Goal: Task Accomplishment & Management: Complete application form

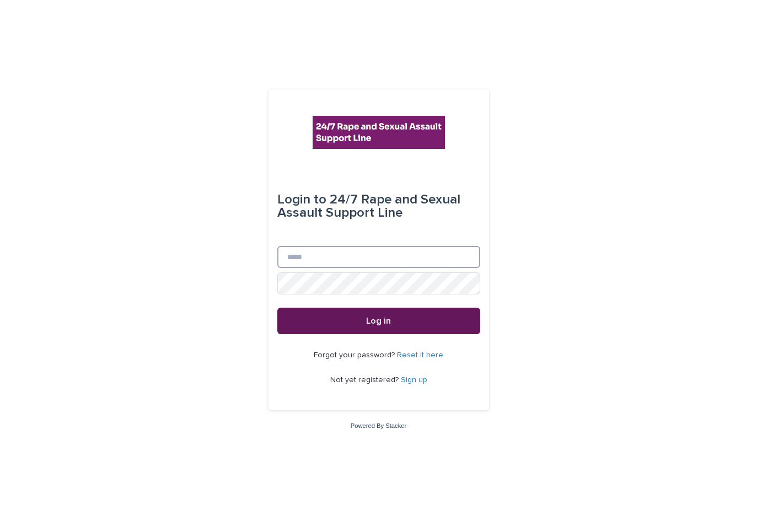
type input "**********"
click at [363, 322] on button "Log in" at bounding box center [378, 321] width 203 height 26
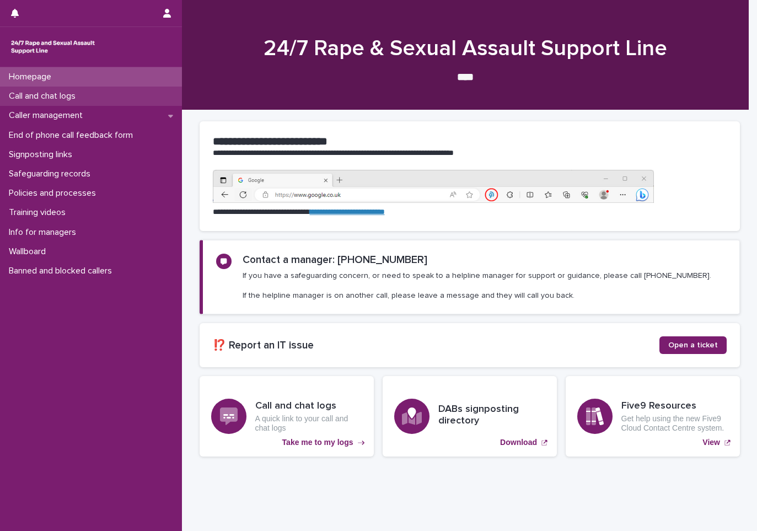
click at [74, 96] on p "Call and chat logs" at bounding box center [44, 96] width 80 height 10
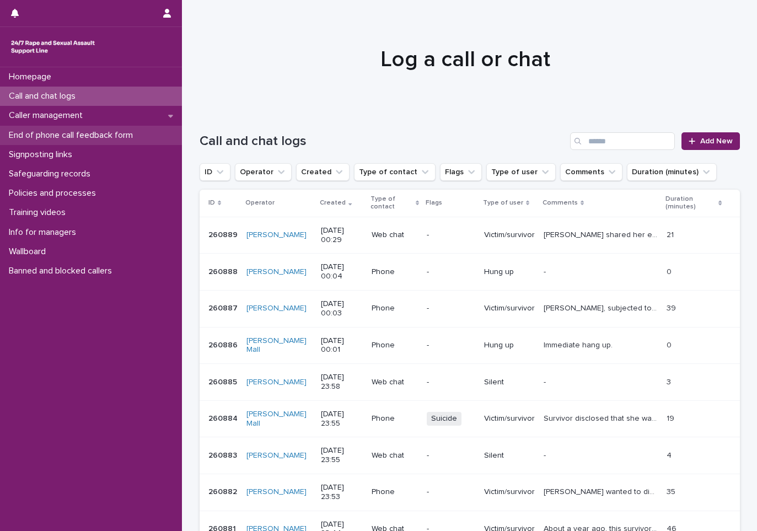
click at [90, 135] on p "End of phone call feedback form" at bounding box center [72, 135] width 137 height 10
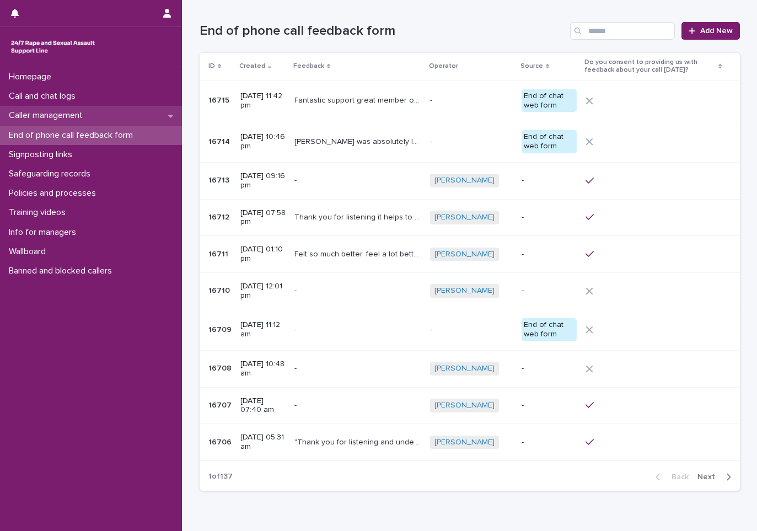
click at [172, 119] on icon at bounding box center [170, 116] width 5 height 8
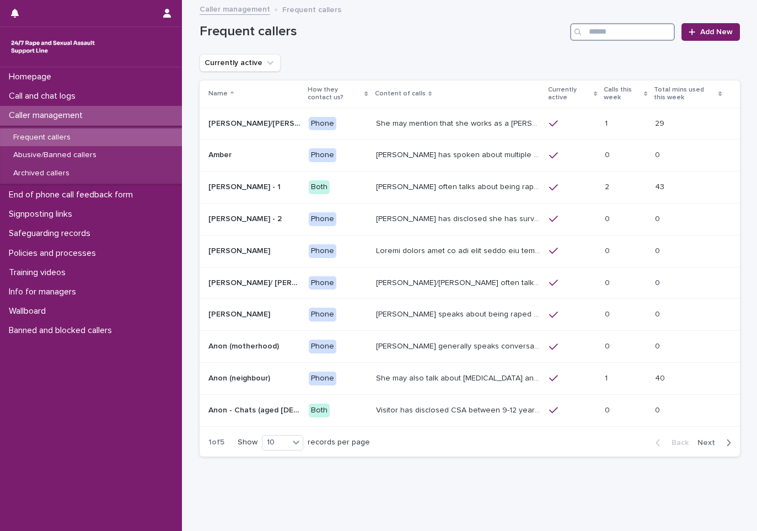
click at [591, 28] on input "Search" at bounding box center [622, 32] width 105 height 18
click at [66, 215] on p "Signposting links" at bounding box center [42, 214] width 77 height 10
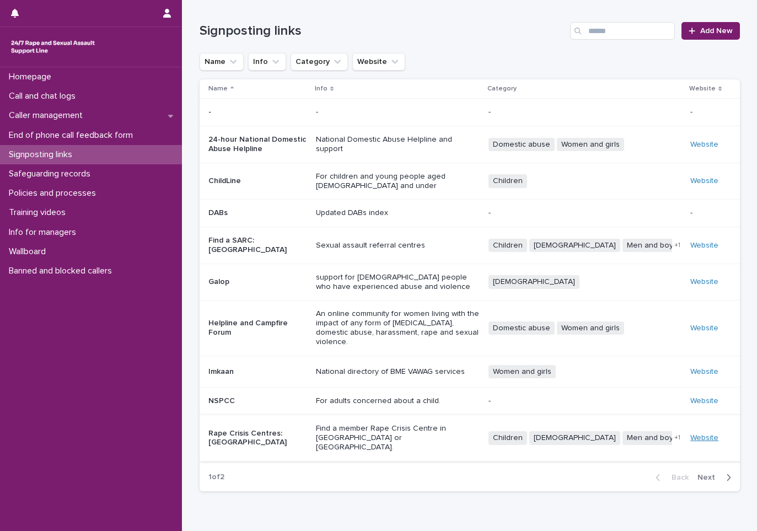
click at [703, 434] on link "Website" at bounding box center [704, 438] width 28 height 8
click at [62, 96] on p "Call and chat logs" at bounding box center [44, 96] width 80 height 10
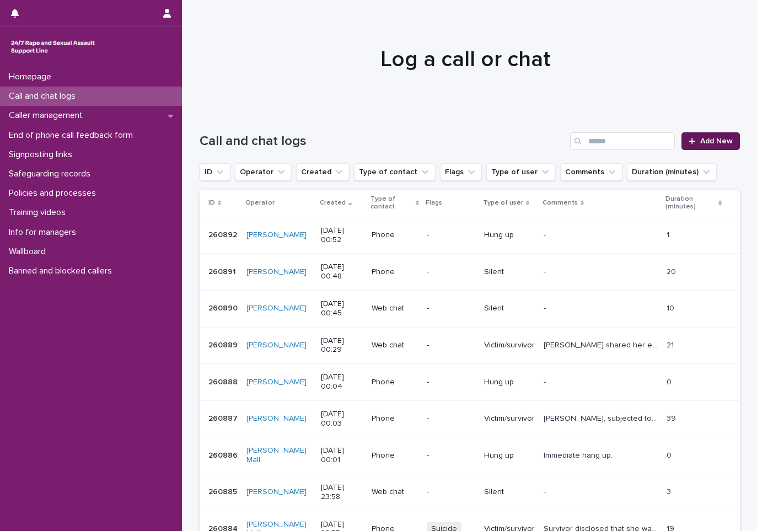
click at [707, 140] on span "Add New" at bounding box center [716, 141] width 33 height 8
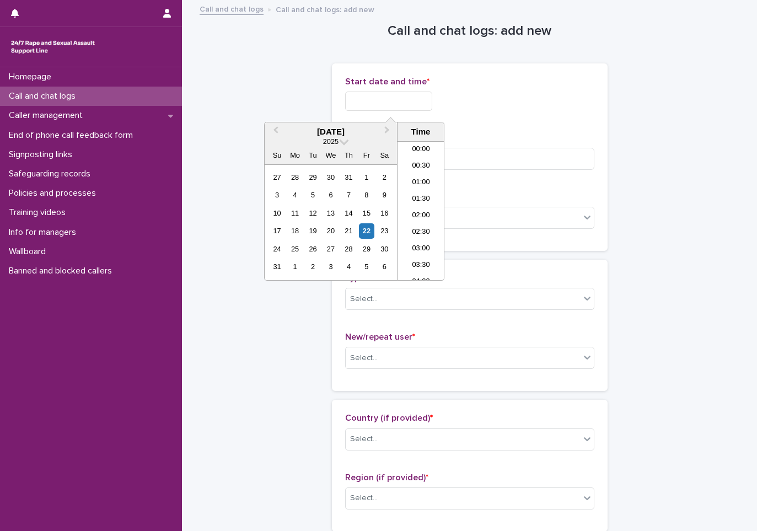
click at [426, 103] on input "text" at bounding box center [388, 101] width 87 height 19
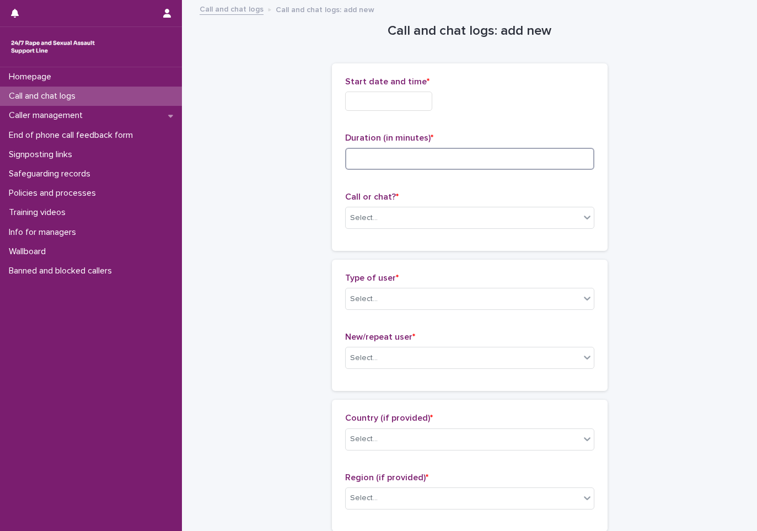
click at [469, 160] on input at bounding box center [469, 159] width 249 height 22
type input "**"
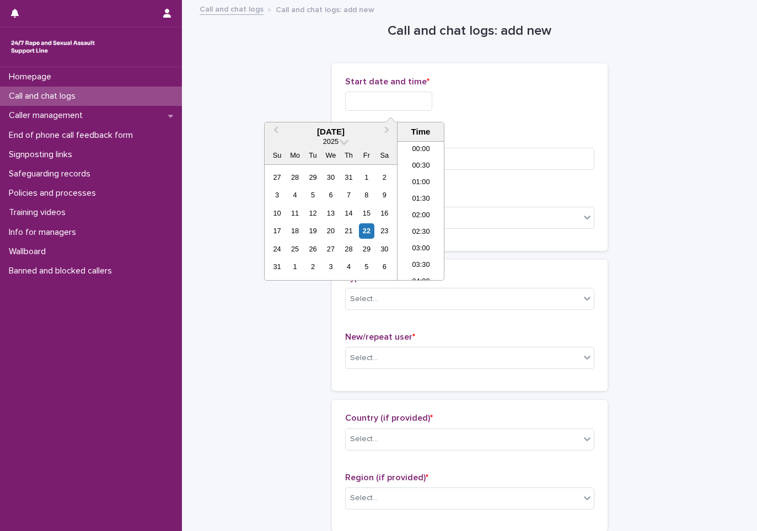
click at [409, 101] on input "text" at bounding box center [388, 101] width 87 height 19
click at [118, 387] on div "Homepage Call and chat logs Caller management End of phone call feedback form S…" at bounding box center [91, 299] width 182 height 464
click at [427, 101] on input "text" at bounding box center [388, 101] width 87 height 19
click at [417, 149] on li "00:00" at bounding box center [421, 150] width 47 height 17
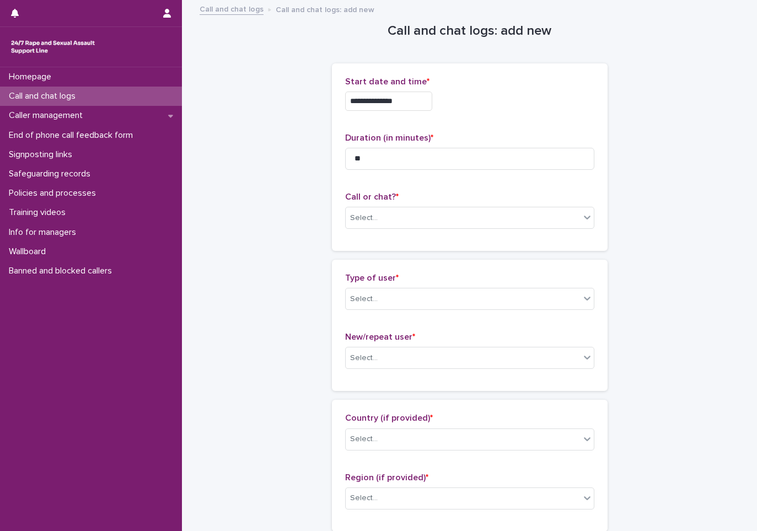
click at [421, 97] on input "**********" at bounding box center [388, 101] width 87 height 19
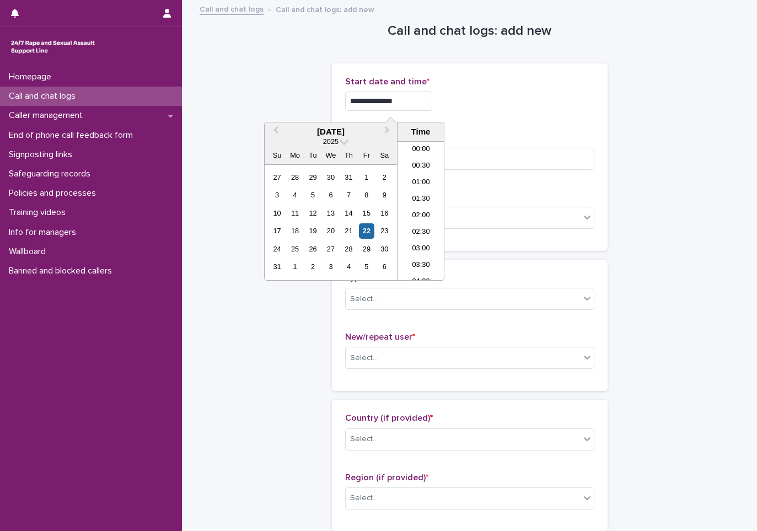
type input "**********"
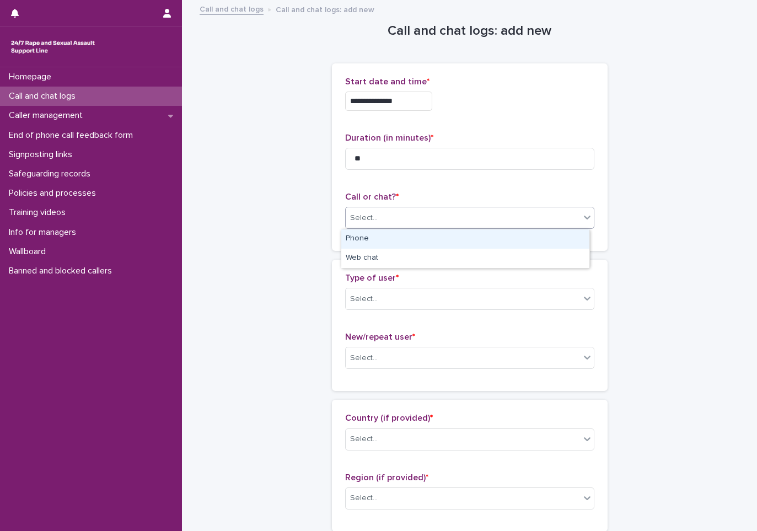
click at [370, 223] on div "Select..." at bounding box center [364, 218] width 28 height 12
click at [372, 239] on div "Phone" at bounding box center [465, 238] width 248 height 19
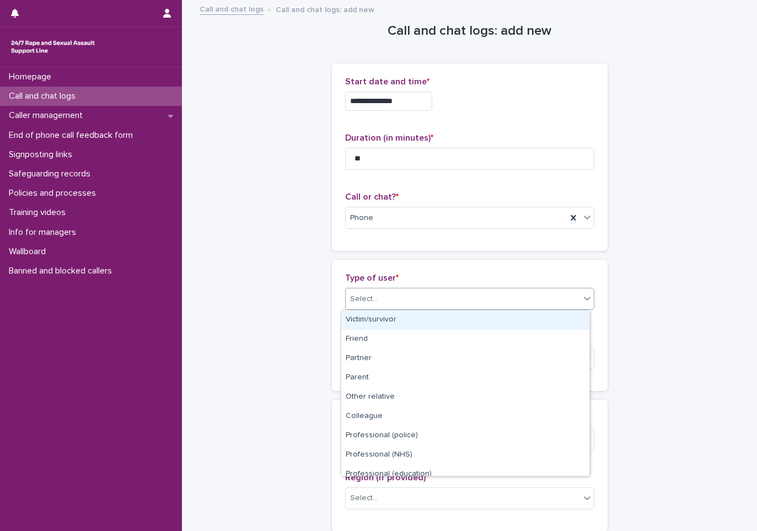
click at [368, 301] on div "Select..." at bounding box center [364, 299] width 28 height 12
click at [388, 323] on div "Victim/survivor" at bounding box center [465, 319] width 248 height 19
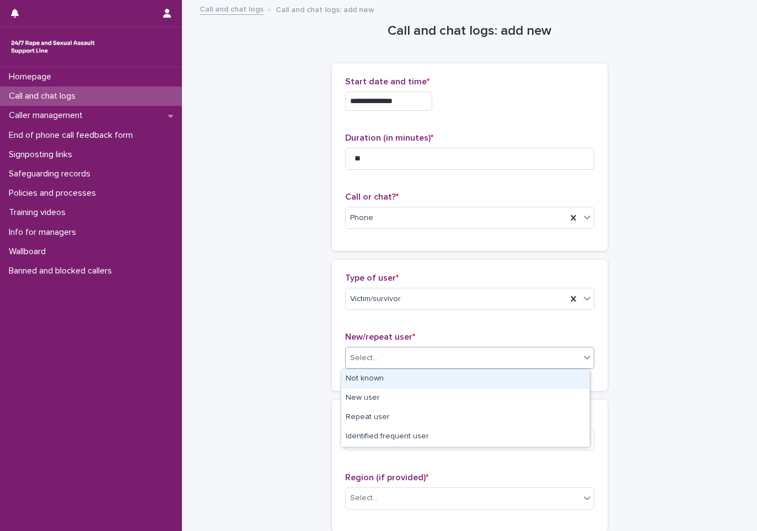
click at [363, 363] on div "Select..." at bounding box center [364, 358] width 28 height 12
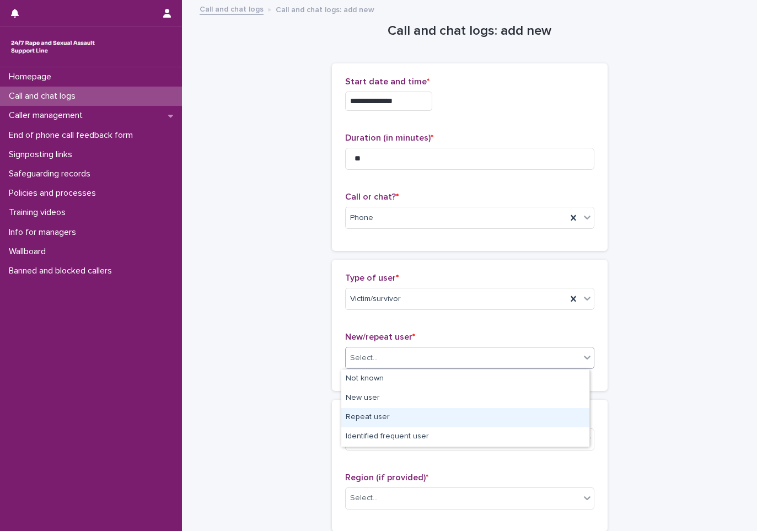
click at [364, 422] on div "Repeat user" at bounding box center [465, 417] width 248 height 19
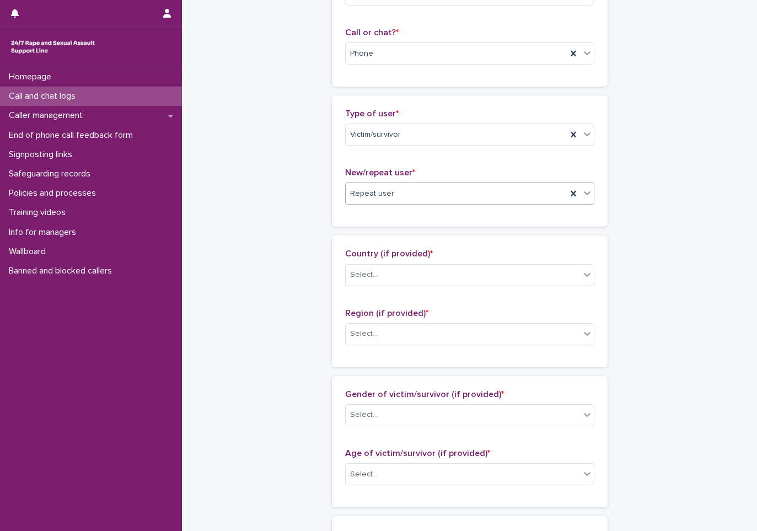
scroll to position [165, 0]
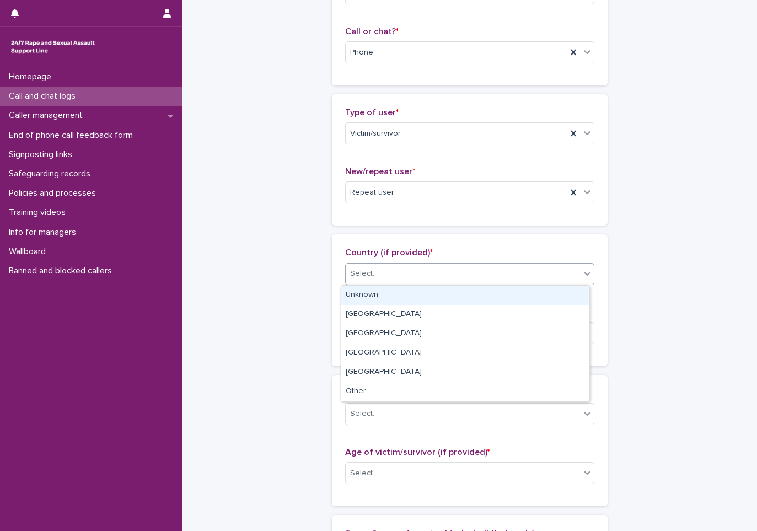
click at [389, 277] on div "Select..." at bounding box center [463, 274] width 234 height 18
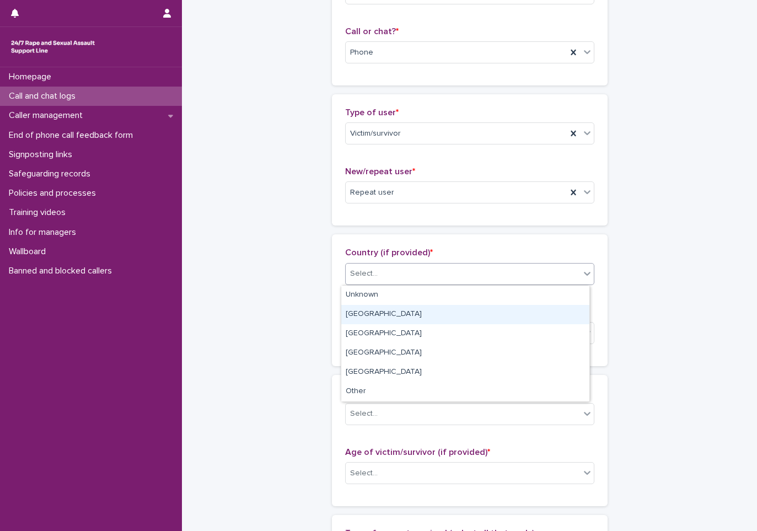
click at [369, 319] on div "[GEOGRAPHIC_DATA]" at bounding box center [465, 314] width 248 height 19
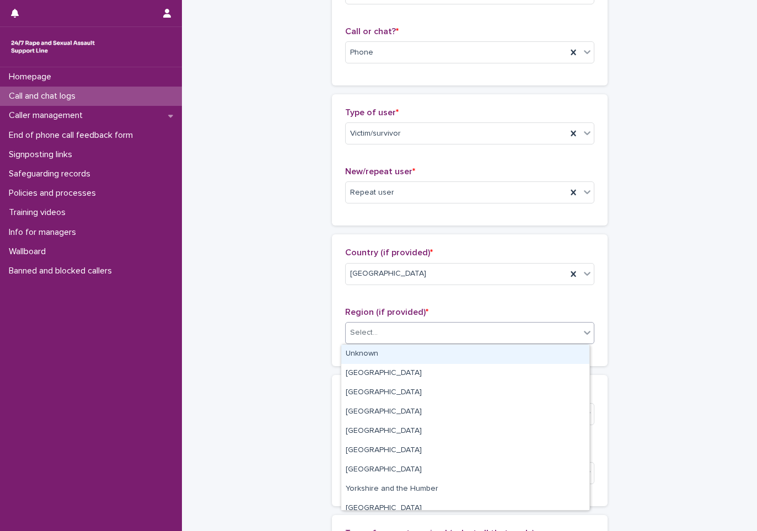
click at [370, 332] on div "Select..." at bounding box center [364, 333] width 28 height 12
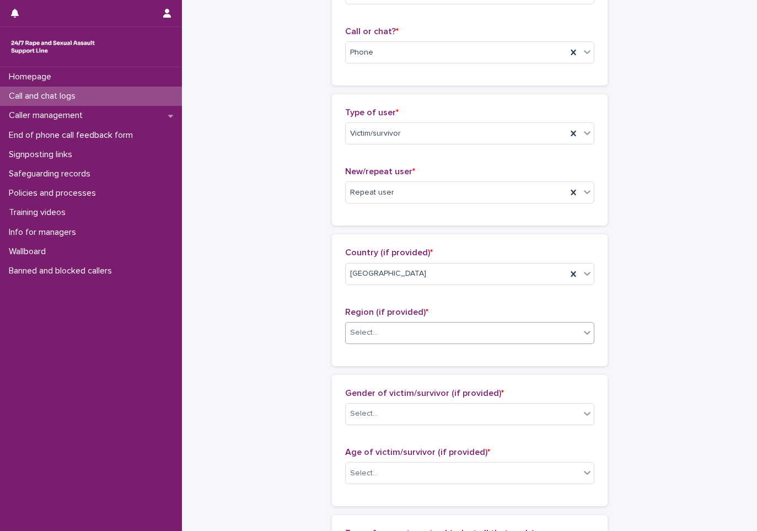
click at [372, 333] on div "Select..." at bounding box center [364, 333] width 28 height 12
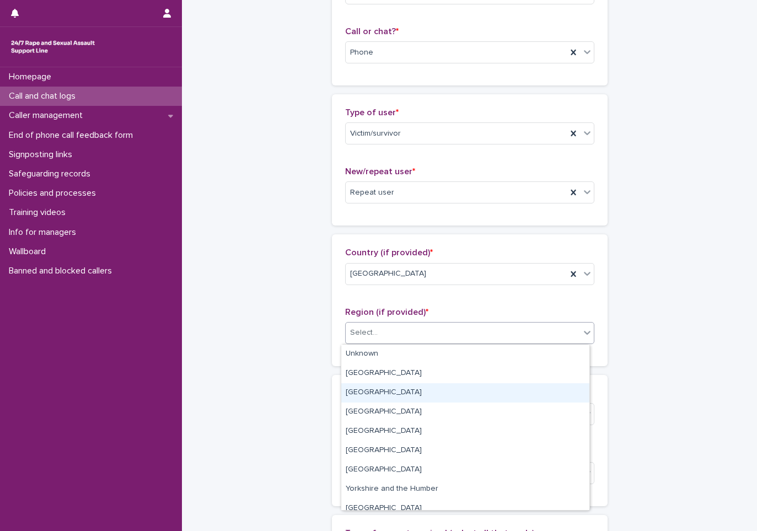
click at [386, 393] on div "[GEOGRAPHIC_DATA]" at bounding box center [465, 392] width 248 height 19
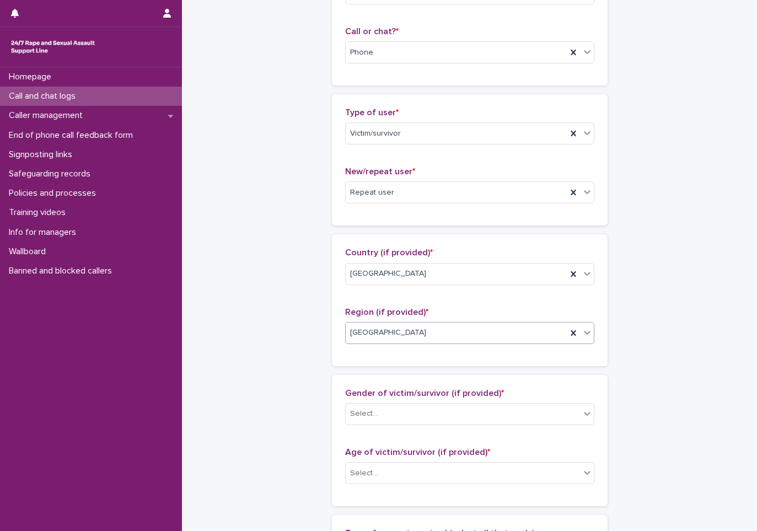
scroll to position [276, 0]
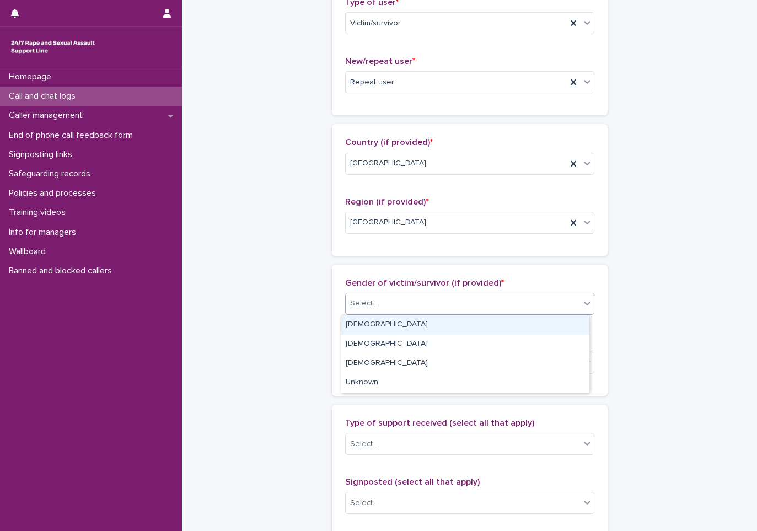
click at [383, 308] on div "Select..." at bounding box center [463, 304] width 234 height 18
click at [371, 327] on div "[DEMOGRAPHIC_DATA]" at bounding box center [465, 324] width 248 height 19
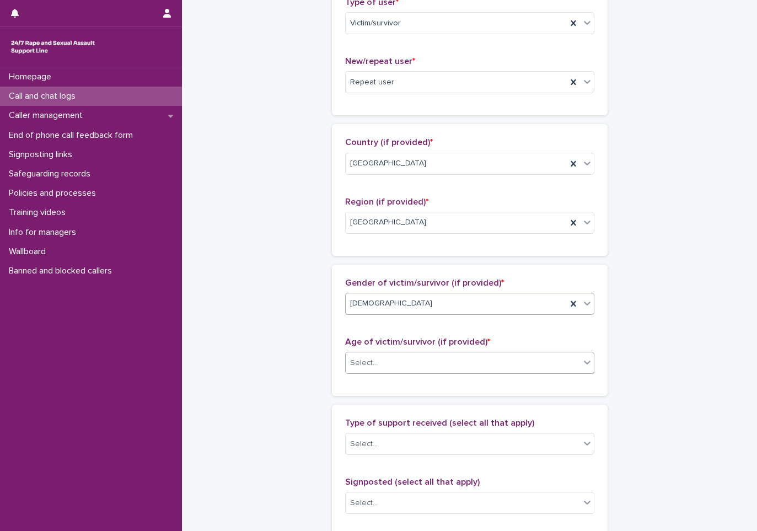
click at [362, 365] on div "Select..." at bounding box center [364, 363] width 28 height 12
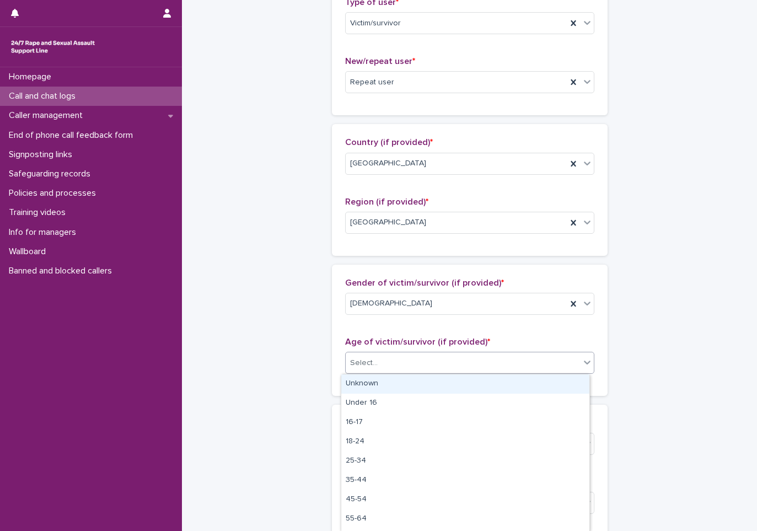
click at [313, 345] on div "**********" at bounding box center [470, 322] width 540 height 1194
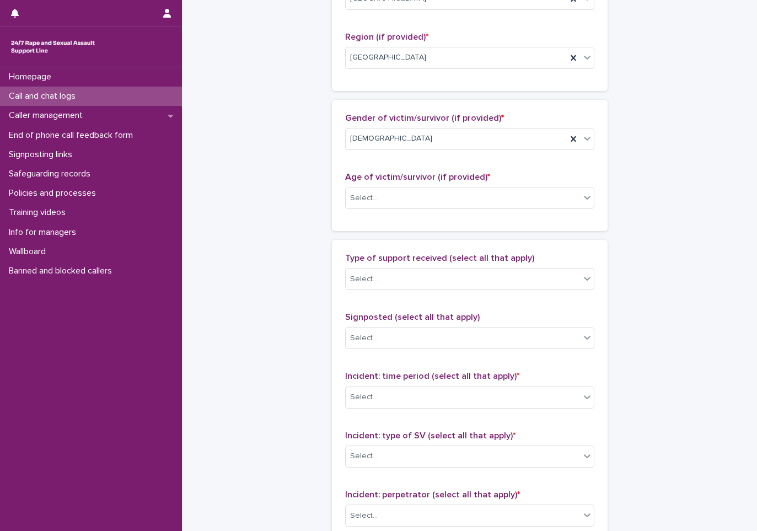
scroll to position [496, 0]
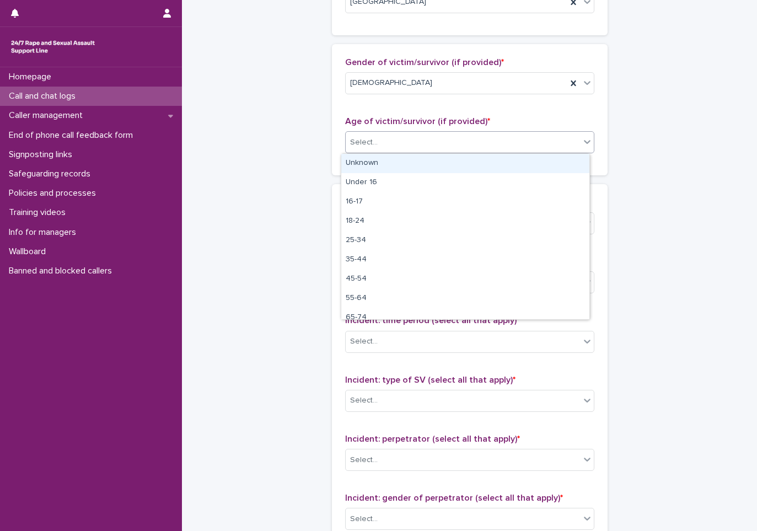
click at [397, 138] on div "Select..." at bounding box center [463, 142] width 234 height 18
click at [372, 162] on div "Unknown" at bounding box center [465, 163] width 248 height 19
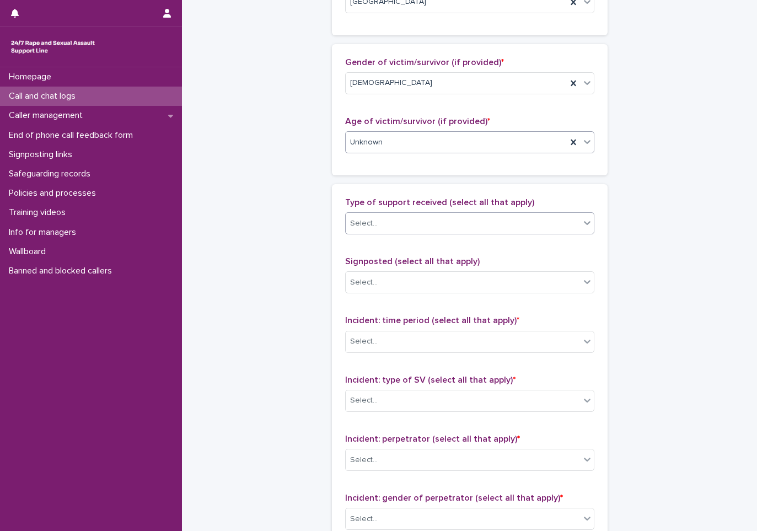
click at [375, 227] on div "Select..." at bounding box center [463, 224] width 234 height 18
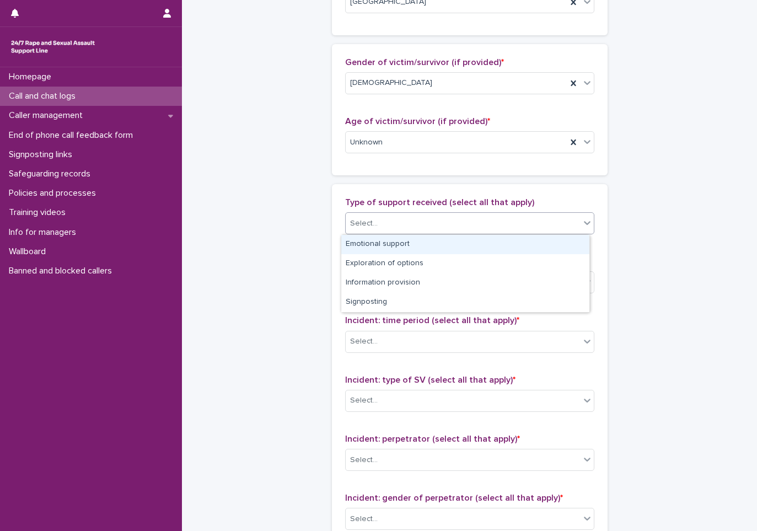
click at [374, 240] on div "Emotional support" at bounding box center [465, 244] width 248 height 19
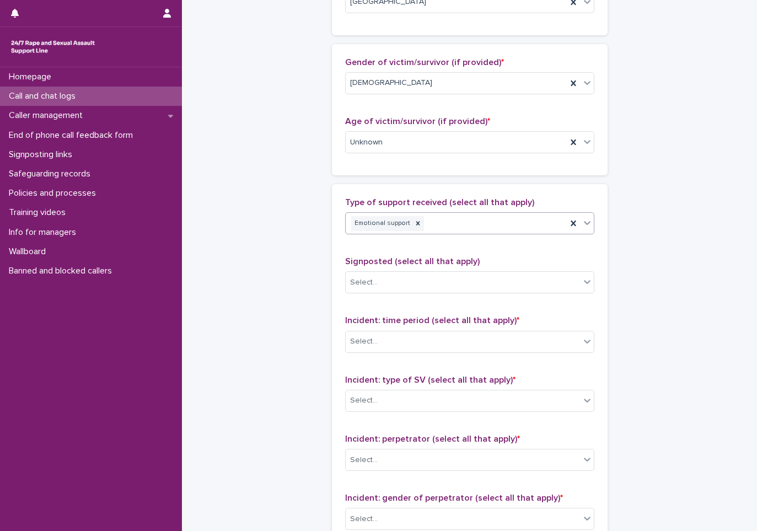
click at [441, 221] on div "Emotional support" at bounding box center [456, 223] width 221 height 19
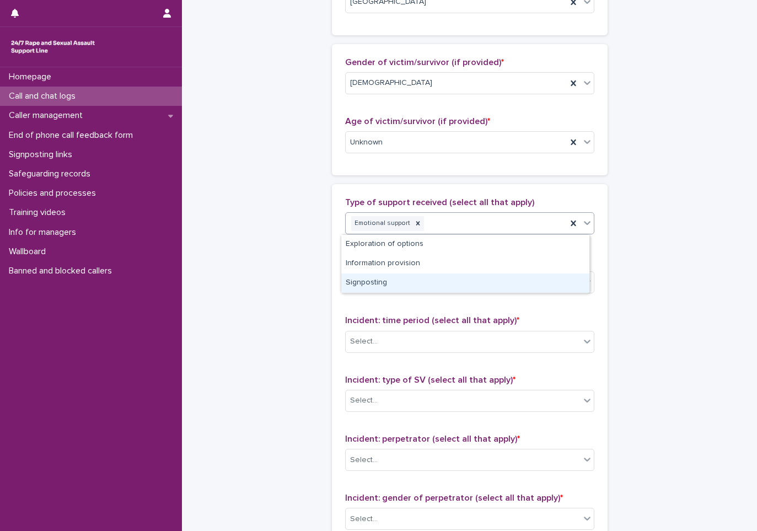
click at [382, 278] on div "Signposting" at bounding box center [465, 283] width 248 height 19
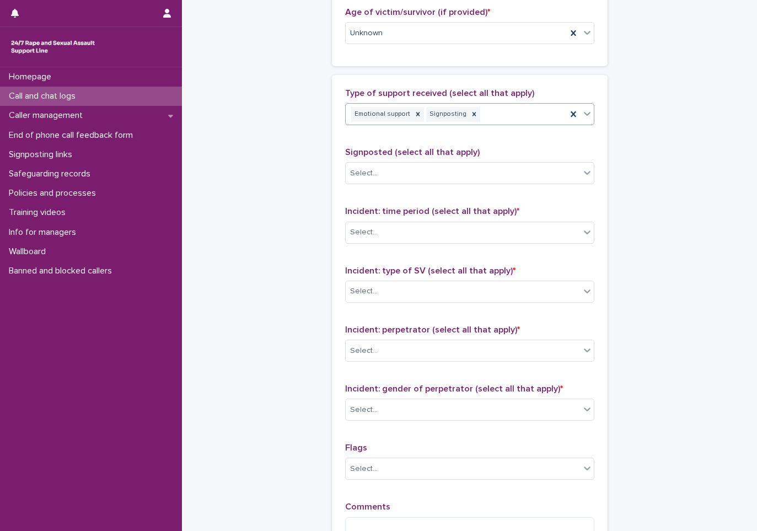
scroll to position [607, 0]
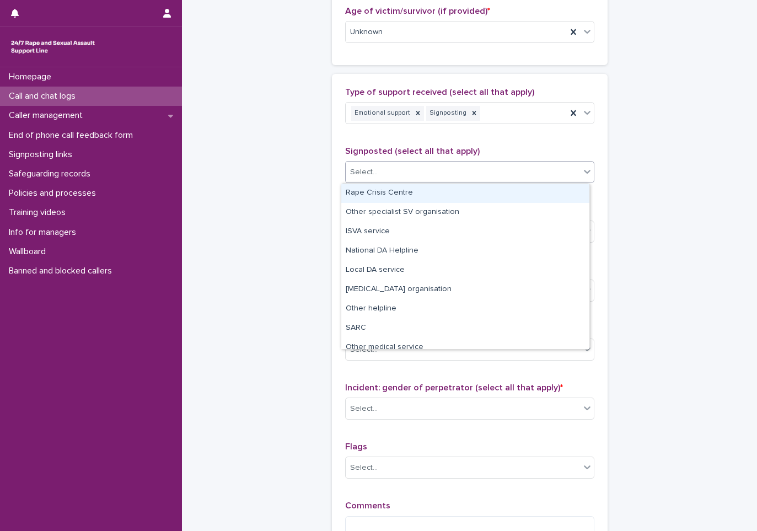
click at [408, 170] on div "Select..." at bounding box center [463, 172] width 234 height 18
click at [380, 193] on div "Rape Crisis Centre" at bounding box center [465, 193] width 248 height 19
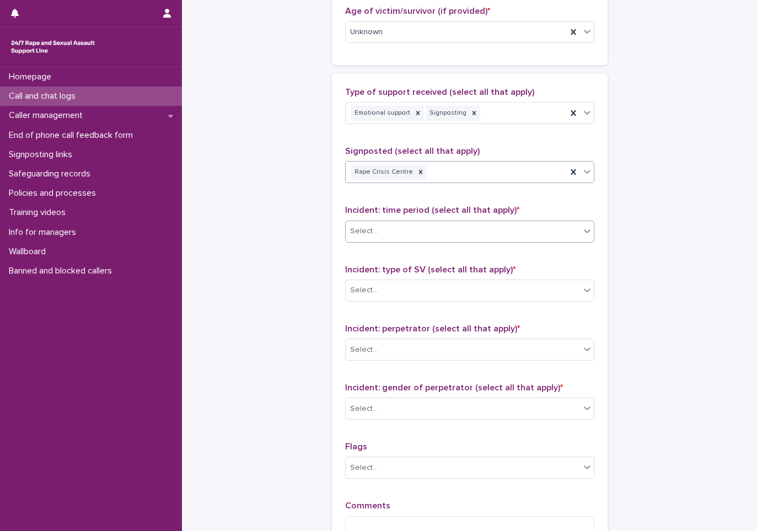
click at [377, 228] on div "Select..." at bounding box center [463, 231] width 234 height 18
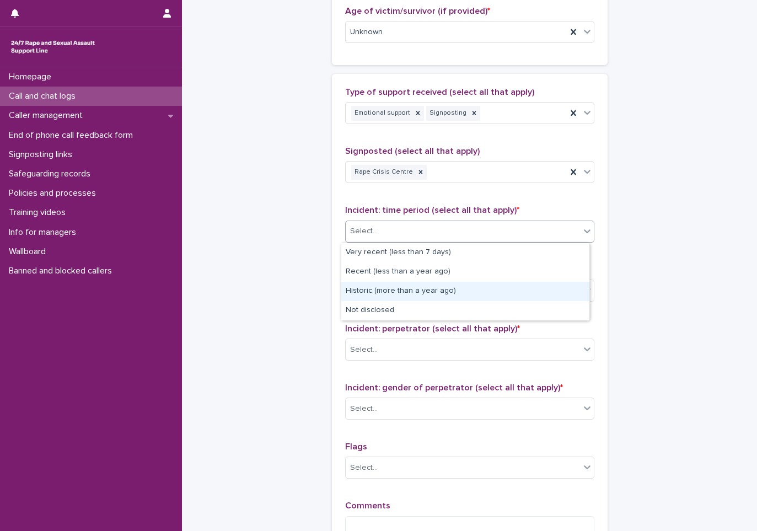
click at [371, 291] on div "Historic (more than a year ago)" at bounding box center [465, 291] width 248 height 19
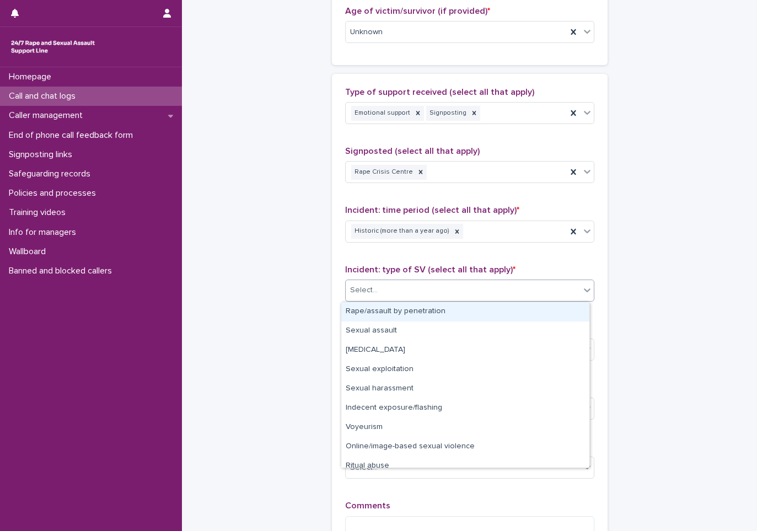
click at [371, 283] on div "Select..." at bounding box center [463, 290] width 234 height 18
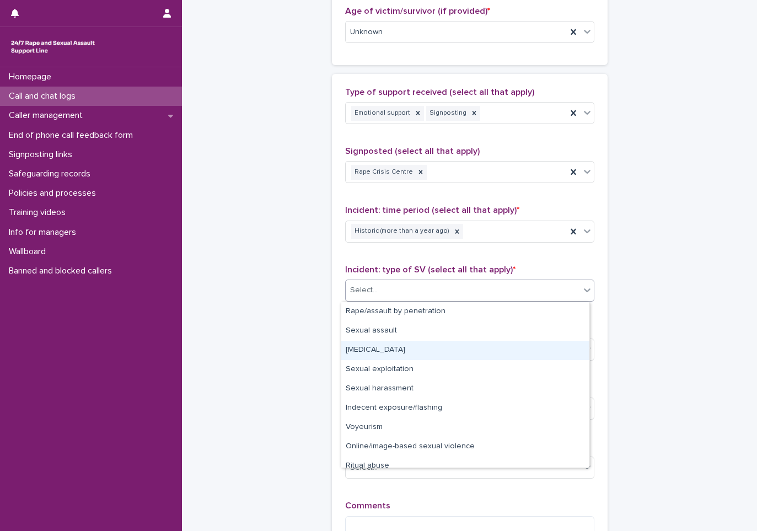
click at [361, 351] on div "[MEDICAL_DATA]" at bounding box center [465, 350] width 248 height 19
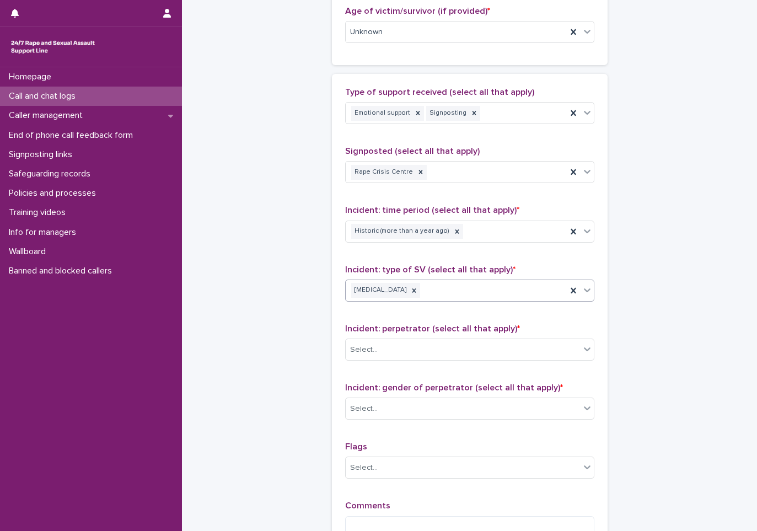
scroll to position [717, 0]
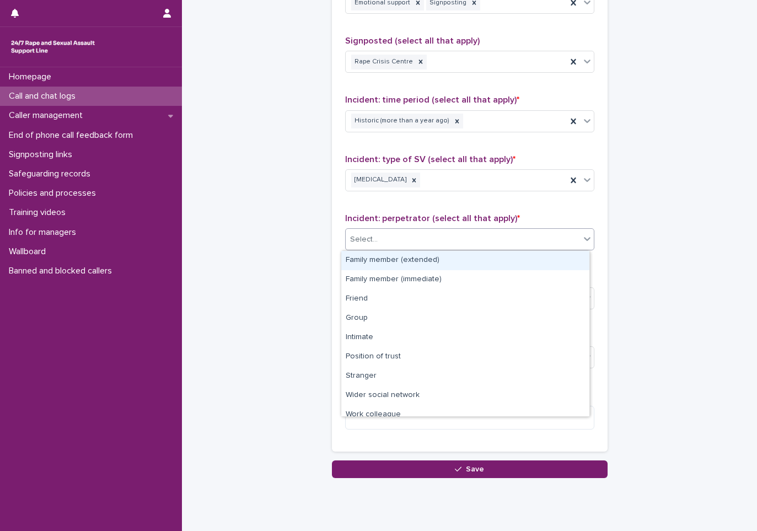
click at [377, 238] on div "Select..." at bounding box center [463, 240] width 234 height 18
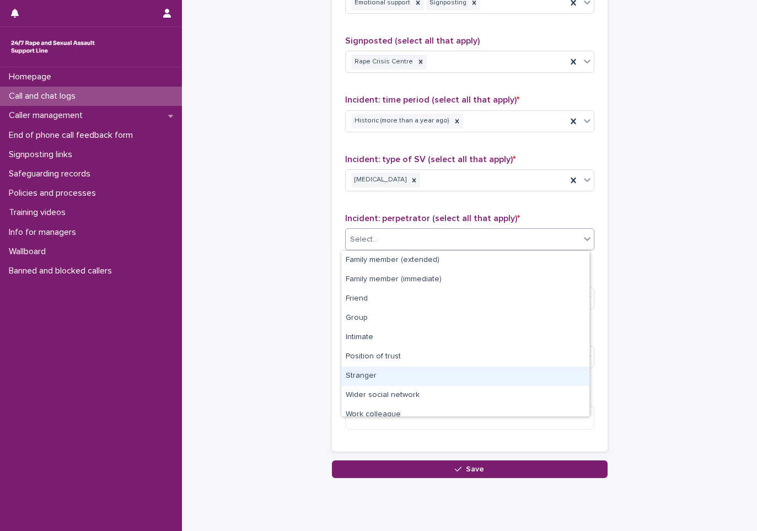
scroll to position [47, 0]
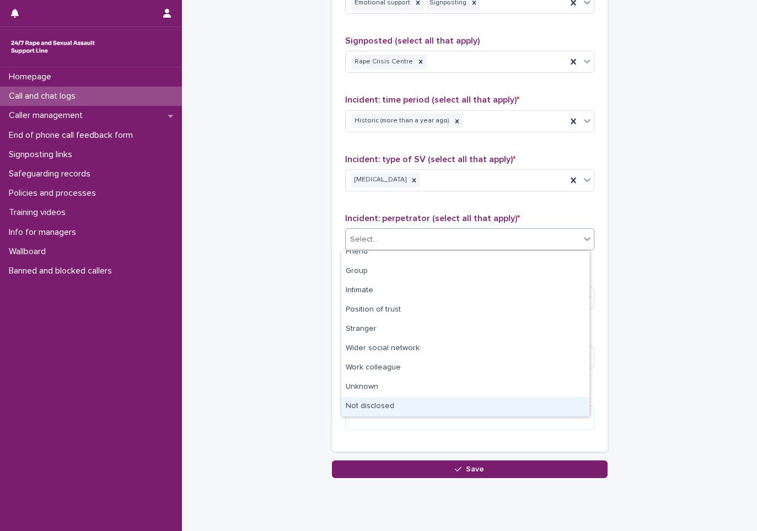
click at [366, 401] on div "Not disclosed" at bounding box center [465, 406] width 248 height 19
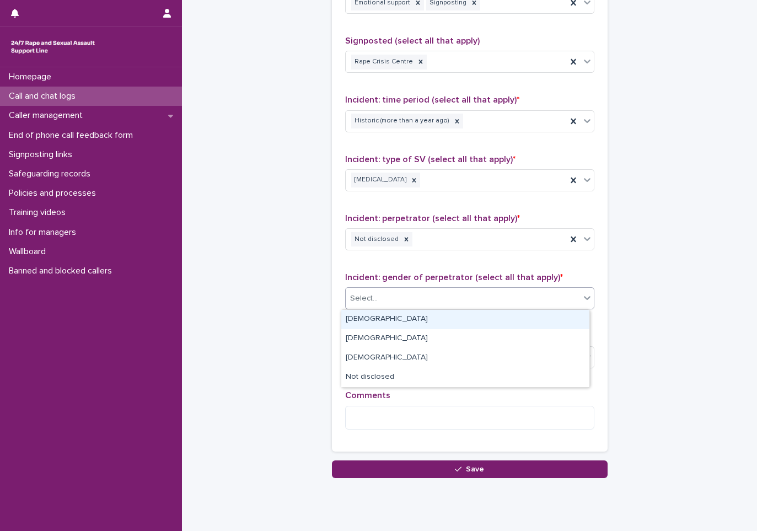
click at [394, 302] on div "Select..." at bounding box center [463, 299] width 234 height 18
click at [369, 318] on div "[DEMOGRAPHIC_DATA]" at bounding box center [465, 319] width 248 height 19
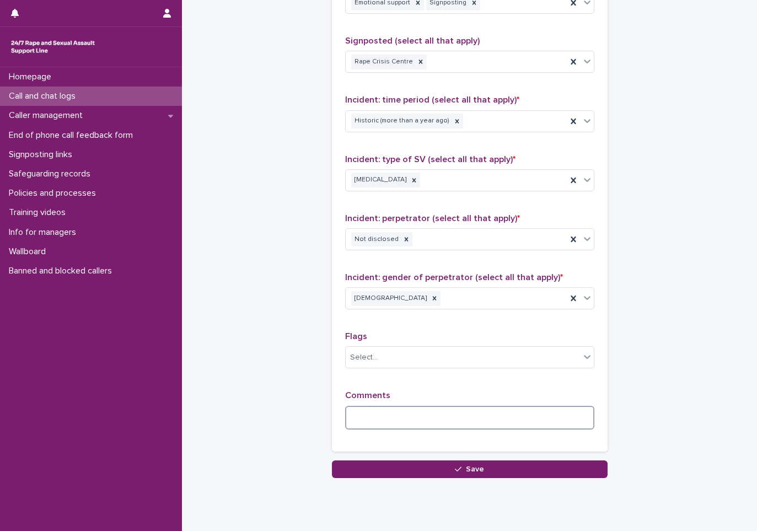
click at [368, 417] on textarea at bounding box center [469, 418] width 249 height 24
click at [369, 422] on textarea at bounding box center [469, 418] width 249 height 24
click at [500, 419] on textarea "**********" at bounding box center [469, 418] width 249 height 24
click at [409, 414] on textarea "**********" at bounding box center [469, 418] width 249 height 24
click at [496, 416] on textarea "**********" at bounding box center [469, 418] width 249 height 24
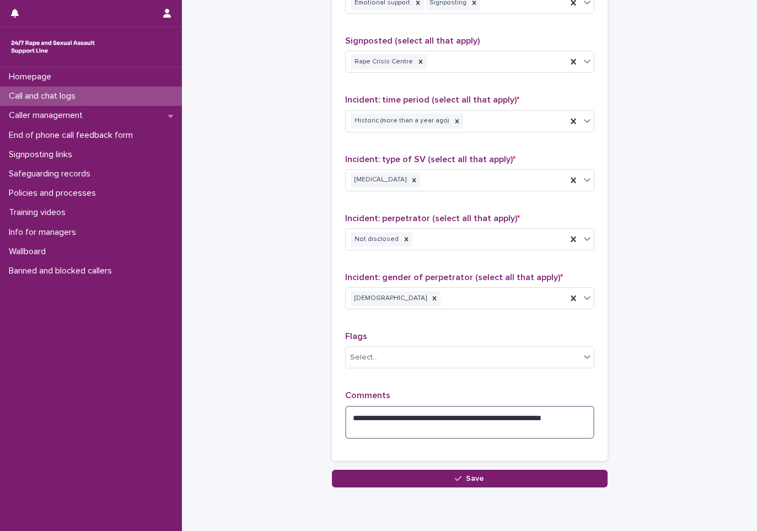
click at [403, 420] on textarea "**********" at bounding box center [469, 422] width 249 height 33
click at [485, 416] on textarea "**********" at bounding box center [469, 422] width 249 height 33
click at [454, 173] on div "[MEDICAL_DATA]" at bounding box center [456, 179] width 221 height 19
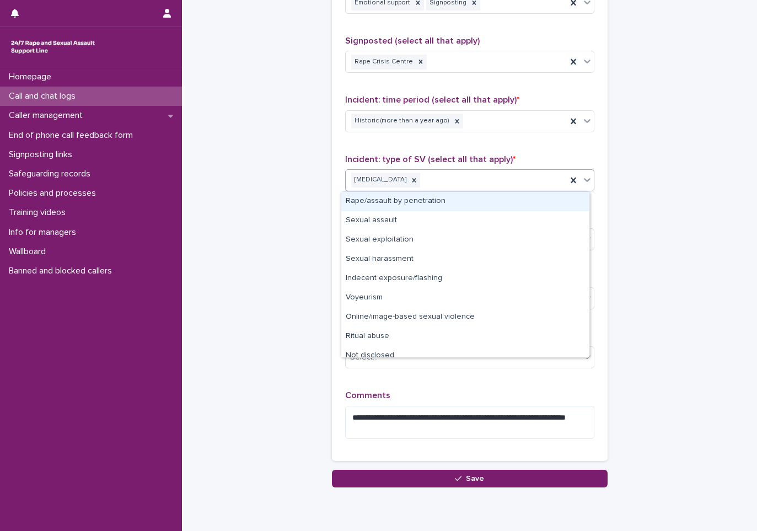
click at [405, 205] on div "Rape/assault by penetration" at bounding box center [465, 201] width 248 height 19
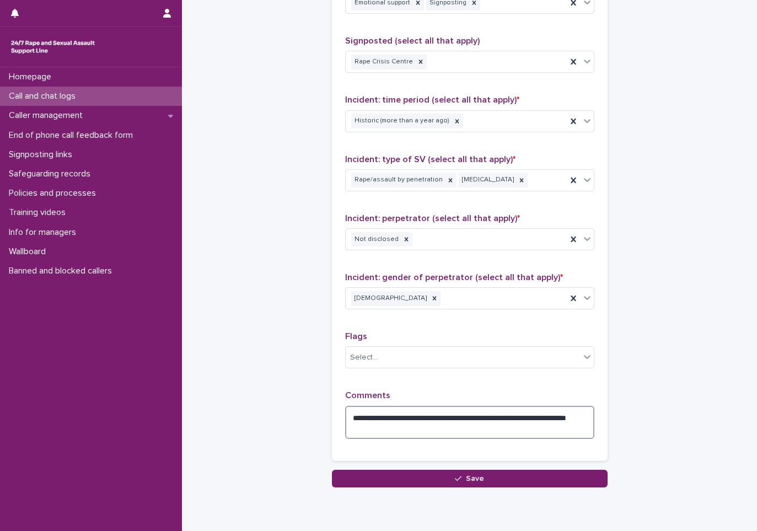
click at [434, 431] on textarea "**********" at bounding box center [469, 422] width 249 height 33
click at [486, 417] on textarea "**********" at bounding box center [469, 422] width 249 height 33
drag, startPoint x: 451, startPoint y: 426, endPoint x: 349, endPoint y: 437, distance: 102.1
click at [349, 437] on textarea "**********" at bounding box center [469, 422] width 249 height 33
click at [361, 415] on textarea "**********" at bounding box center [469, 422] width 249 height 33
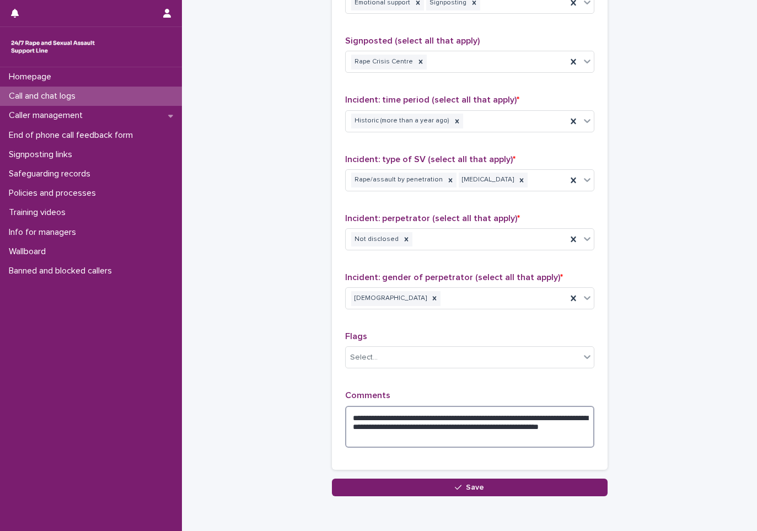
click at [459, 421] on textarea "**********" at bounding box center [469, 427] width 249 height 42
click at [524, 427] on textarea "**********" at bounding box center [469, 427] width 249 height 42
click at [505, 435] on textarea "**********" at bounding box center [469, 427] width 249 height 42
click at [529, 427] on textarea "**********" at bounding box center [469, 427] width 249 height 42
click at [512, 439] on textarea "**********" at bounding box center [469, 427] width 249 height 42
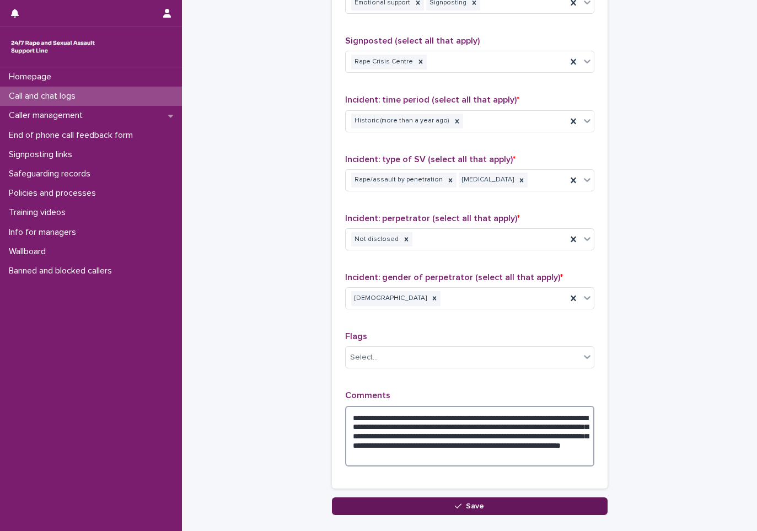
type textarea "**********"
click at [477, 502] on span "Save" at bounding box center [475, 506] width 18 height 8
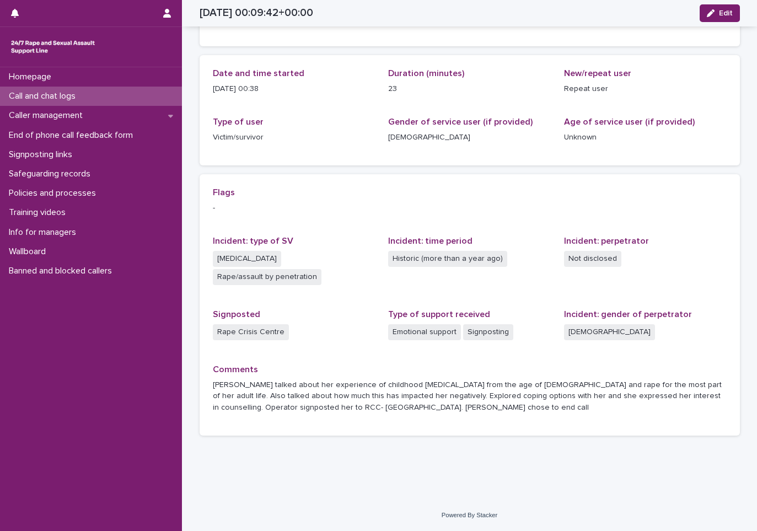
scroll to position [96, 0]
click at [71, 89] on div "Call and chat logs" at bounding box center [91, 96] width 182 height 19
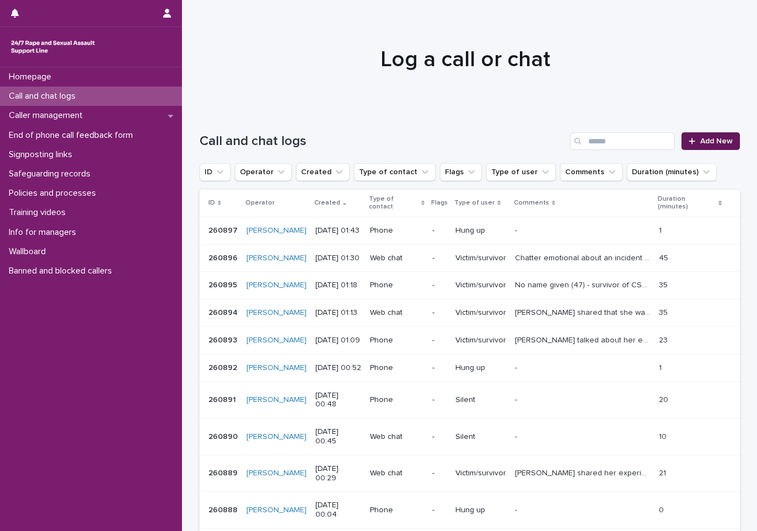
click at [706, 147] on link "Add New" at bounding box center [711, 141] width 58 height 18
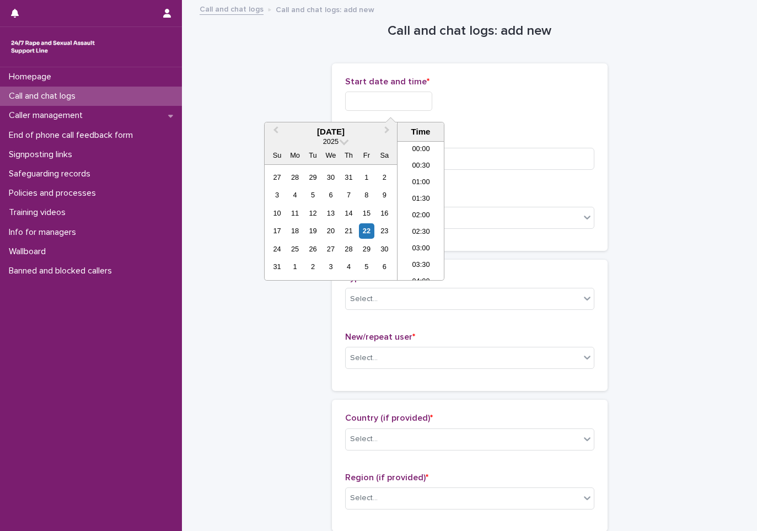
click at [399, 102] on input "text" at bounding box center [388, 101] width 87 height 19
click at [416, 182] on li "01:00" at bounding box center [421, 183] width 47 height 17
click at [427, 105] on input "**********" at bounding box center [388, 101] width 87 height 19
type input "**********"
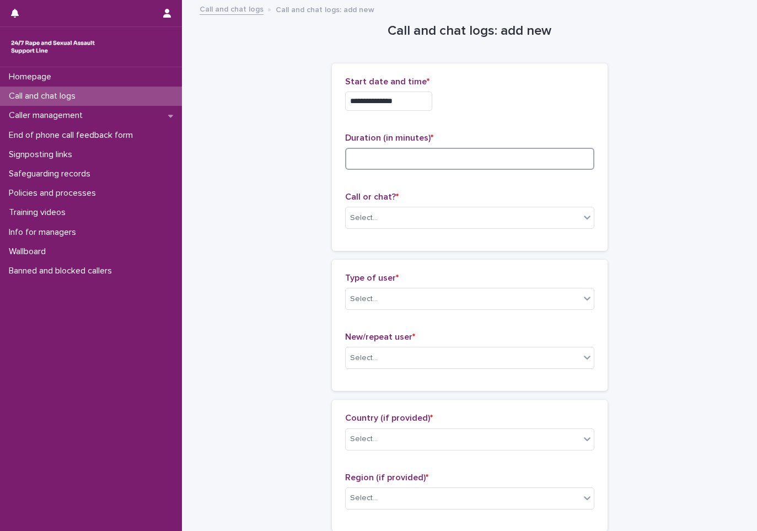
click at [378, 161] on input at bounding box center [469, 159] width 249 height 22
type input "*"
click at [364, 219] on div "Select..." at bounding box center [364, 218] width 28 height 12
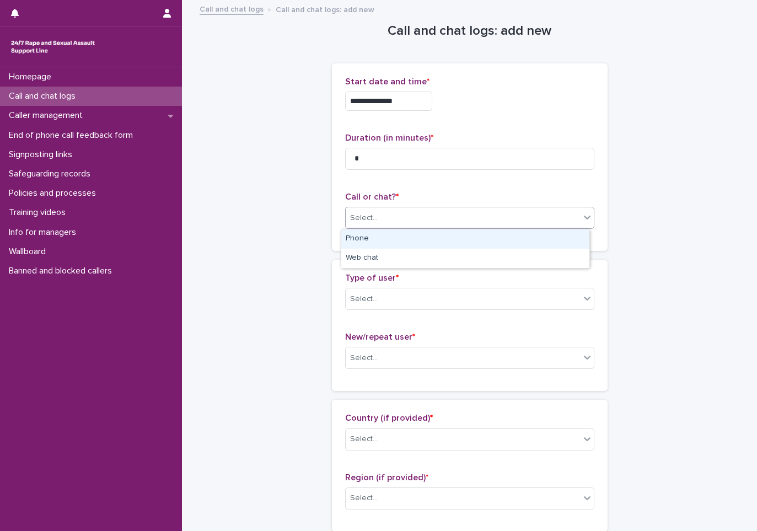
click at [371, 243] on div "Phone" at bounding box center [465, 238] width 248 height 19
click at [361, 307] on div "Select..." at bounding box center [463, 299] width 234 height 18
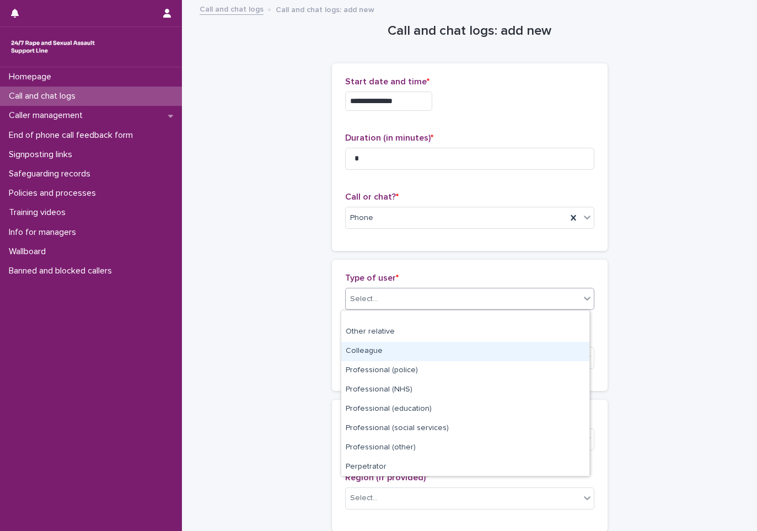
scroll to position [124, 0]
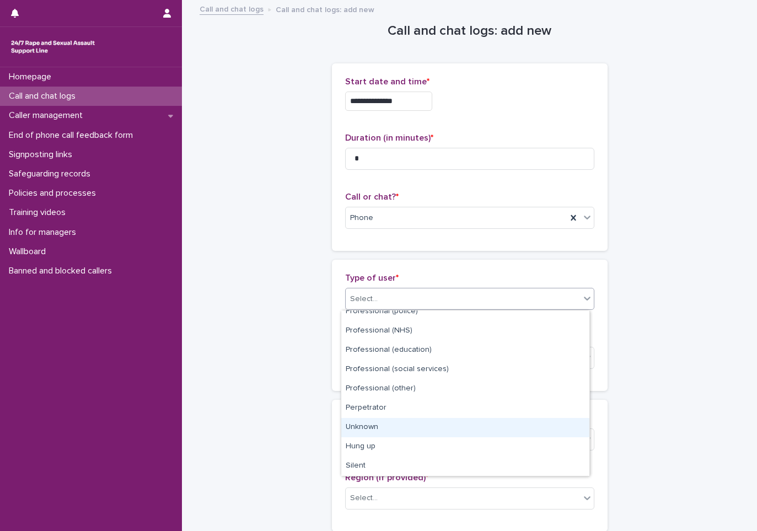
click at [381, 433] on div "Unknown" at bounding box center [465, 427] width 248 height 19
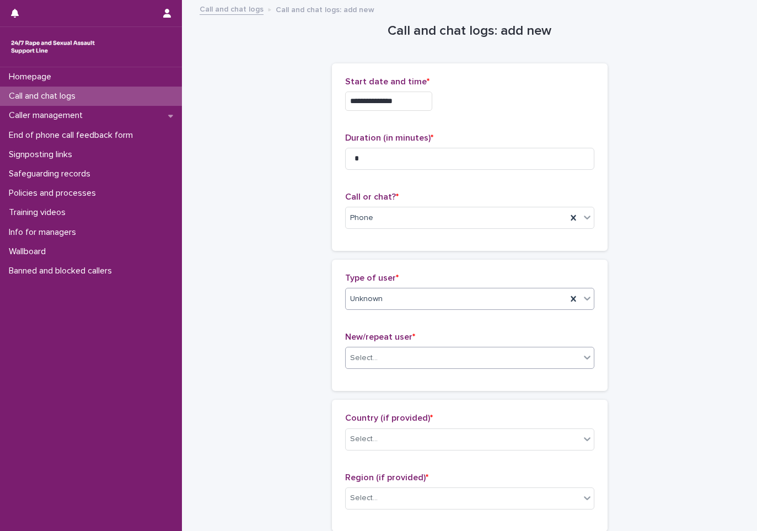
click at [357, 358] on div "Select..." at bounding box center [364, 358] width 28 height 12
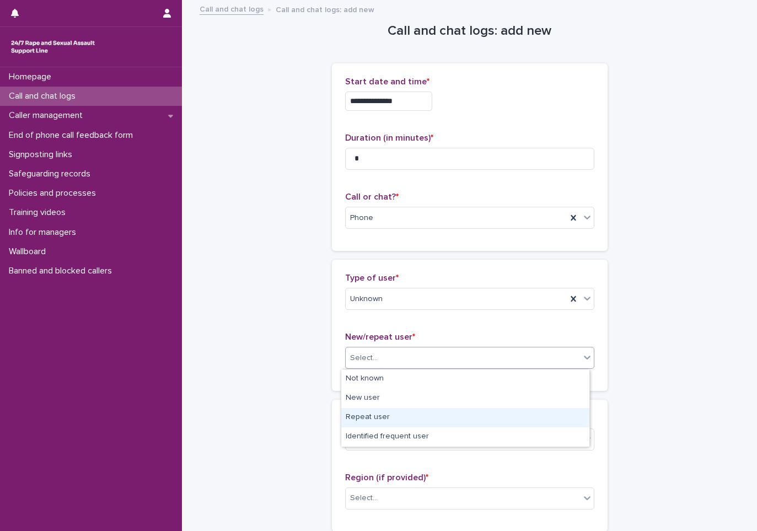
click at [368, 413] on div "Repeat user" at bounding box center [465, 417] width 248 height 19
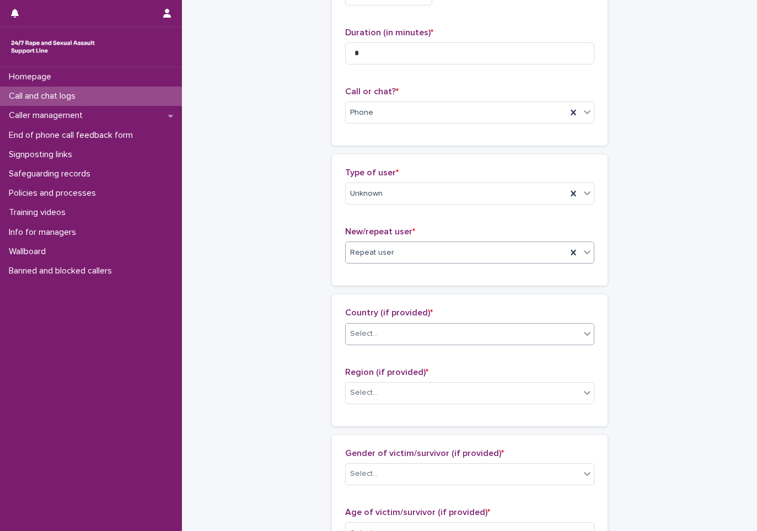
scroll to position [110, 0]
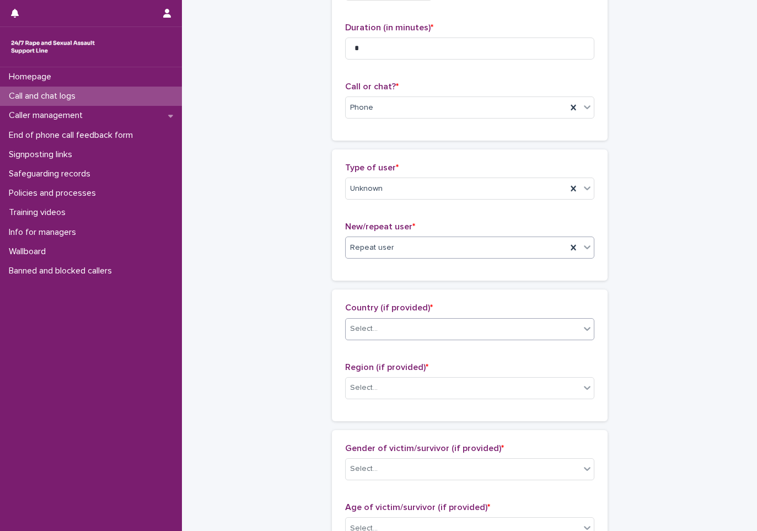
click at [371, 323] on div "Select..." at bounding box center [364, 329] width 28 height 12
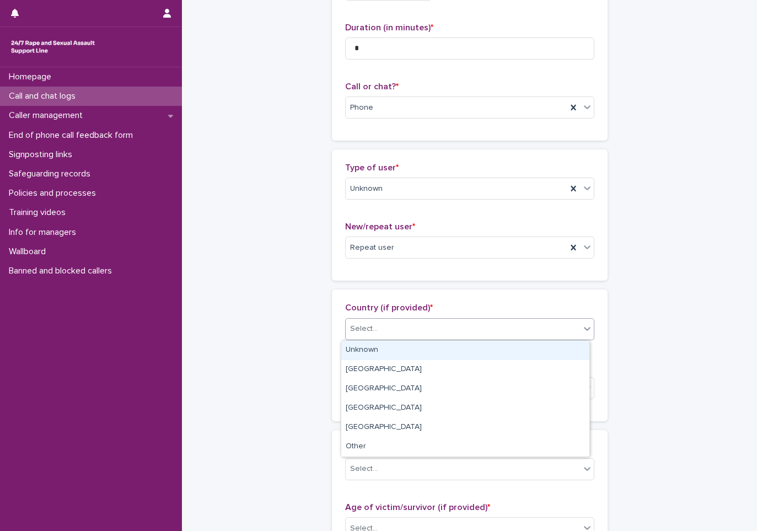
drag, startPoint x: 370, startPoint y: 348, endPoint x: 371, endPoint y: 373, distance: 24.8
click at [370, 349] on div "Unknown" at bounding box center [465, 350] width 248 height 19
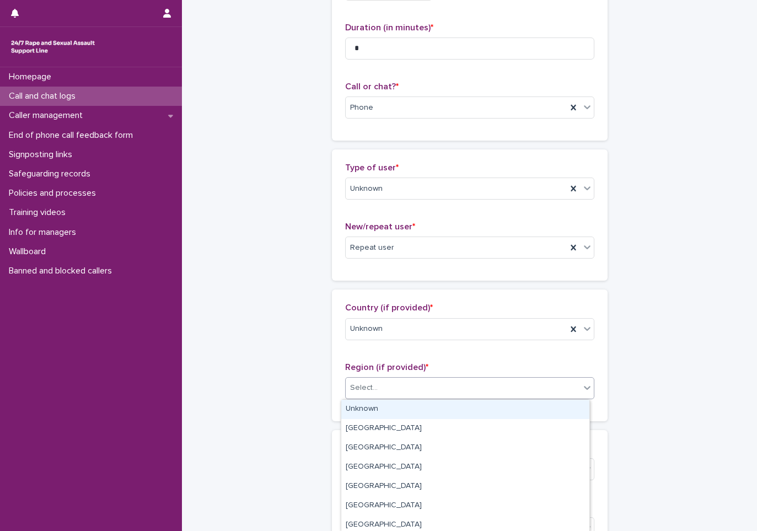
click at [370, 382] on div "Select..." at bounding box center [364, 388] width 28 height 12
click at [366, 403] on div "Unknown" at bounding box center [465, 409] width 248 height 19
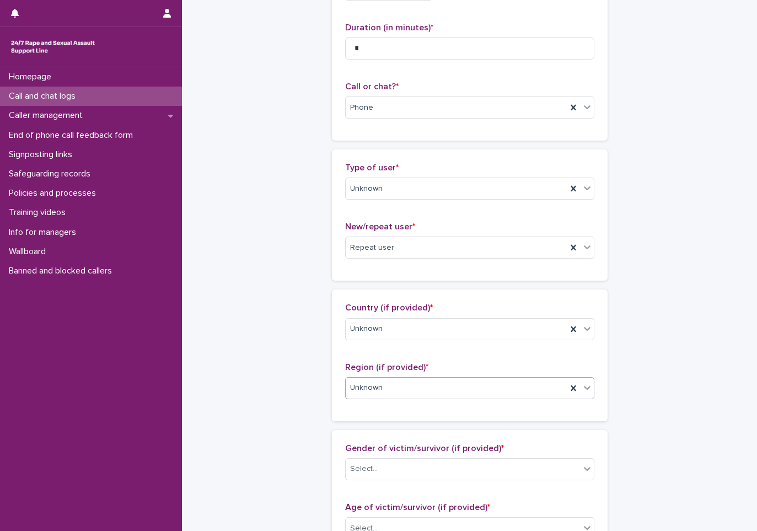
scroll to position [276, 0]
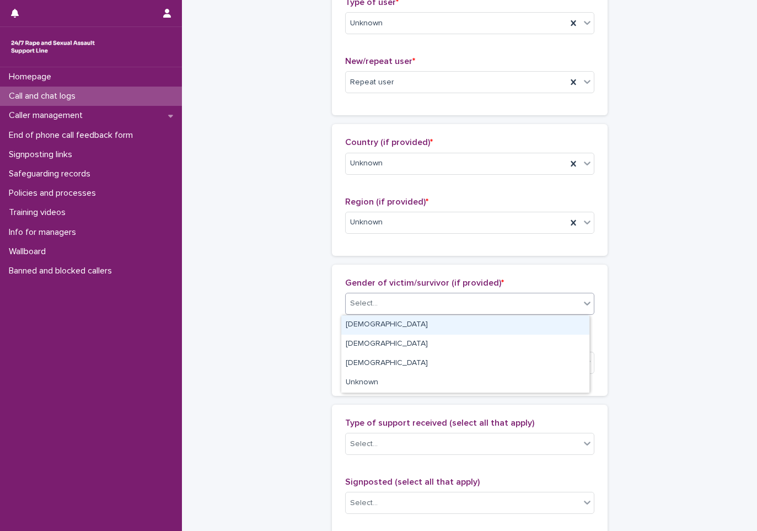
click at [389, 295] on div "Select..." at bounding box center [463, 304] width 234 height 18
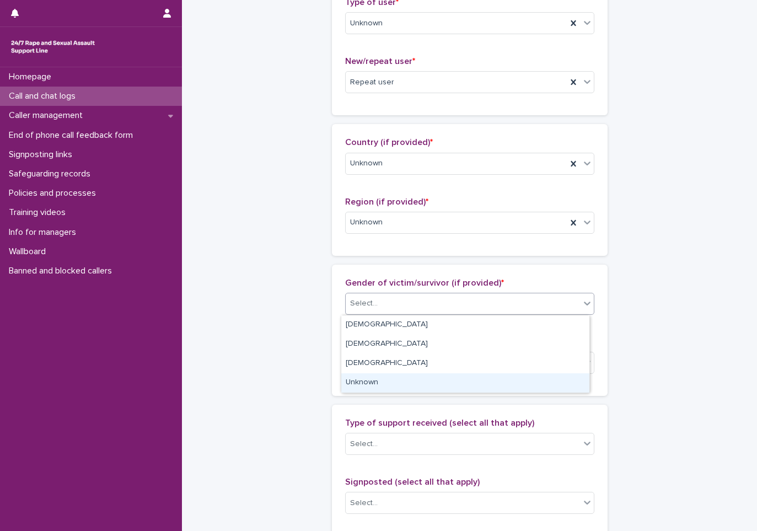
click at [377, 383] on div "Unknown" at bounding box center [465, 382] width 248 height 19
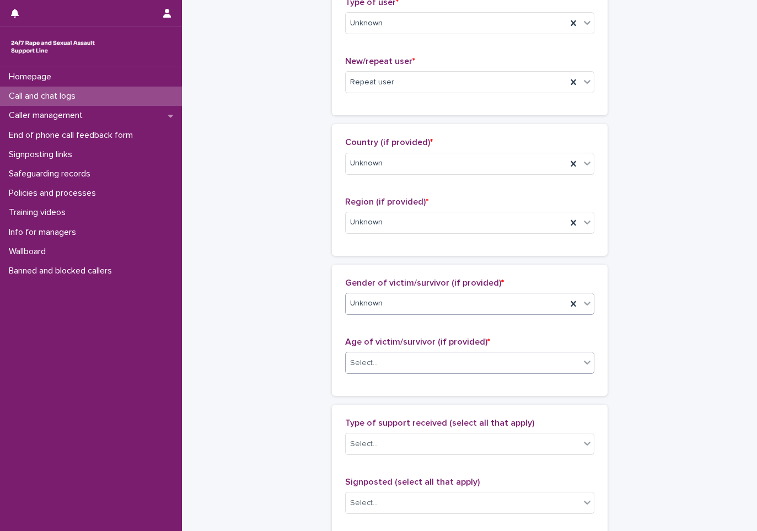
click at [387, 363] on div "Select..." at bounding box center [463, 363] width 234 height 18
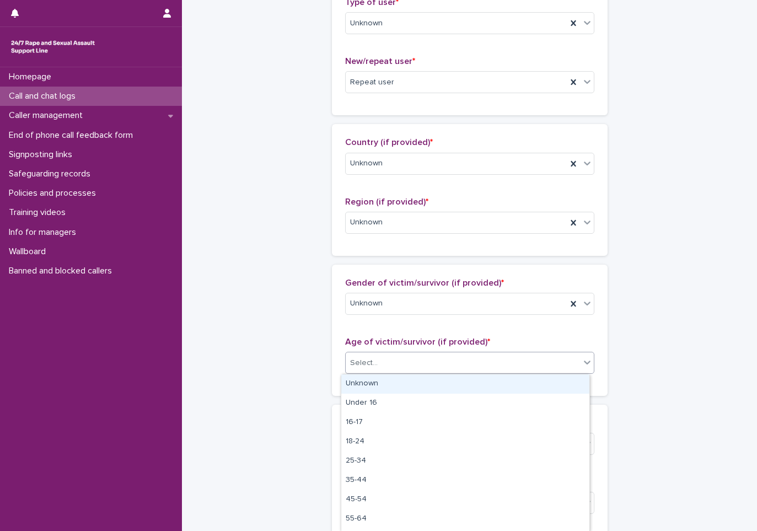
click at [378, 376] on div "Unknown" at bounding box center [465, 383] width 248 height 19
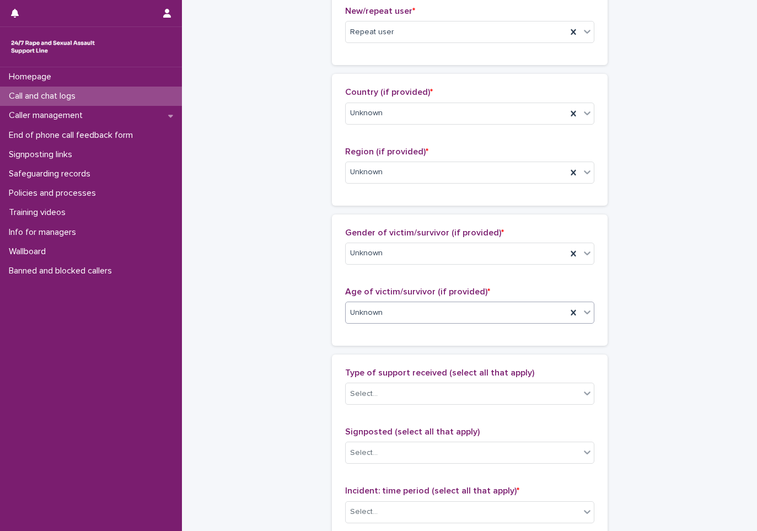
scroll to position [441, 0]
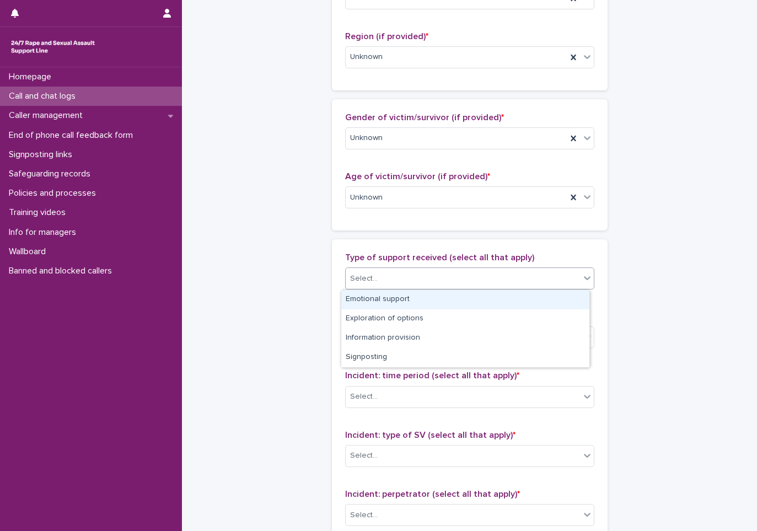
click at [392, 287] on div "Select..." at bounding box center [463, 279] width 234 height 18
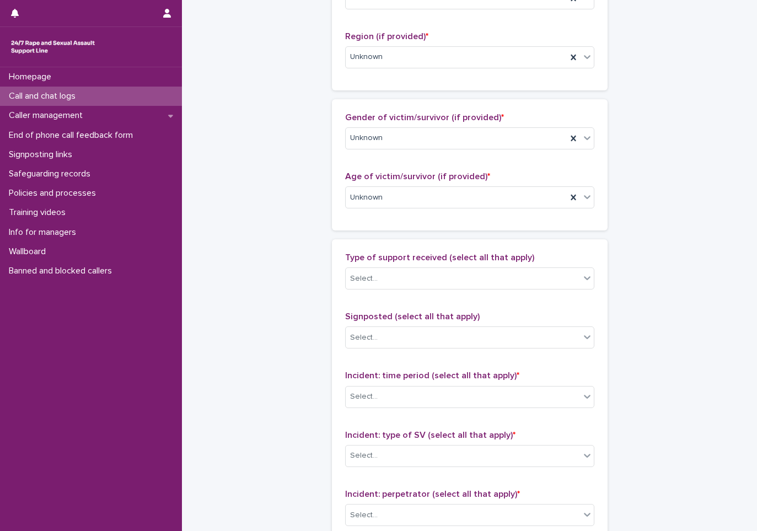
click at [295, 334] on div "**********" at bounding box center [470, 157] width 540 height 1194
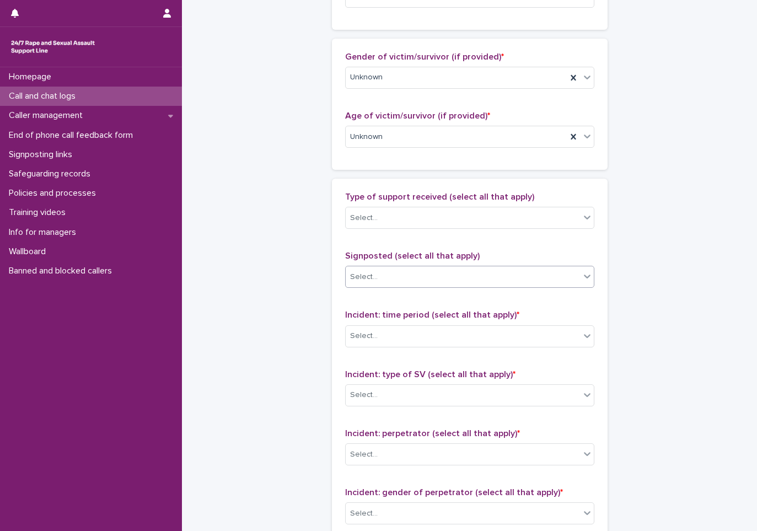
scroll to position [607, 0]
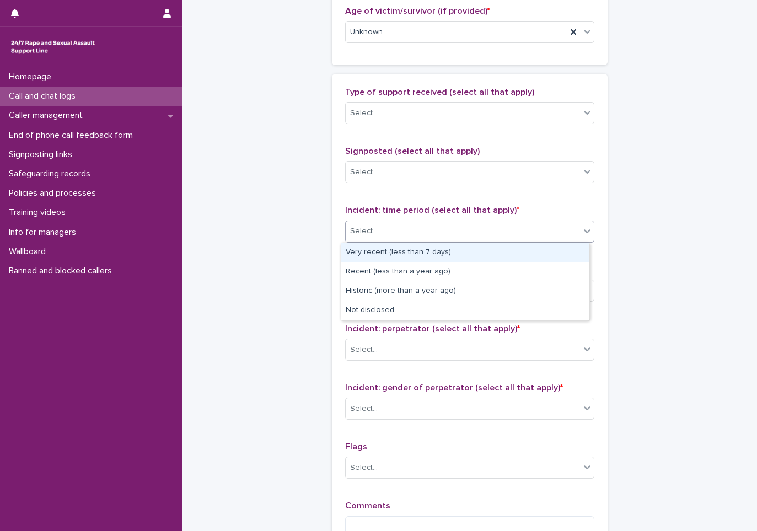
click at [445, 230] on div "Select..." at bounding box center [463, 231] width 234 height 18
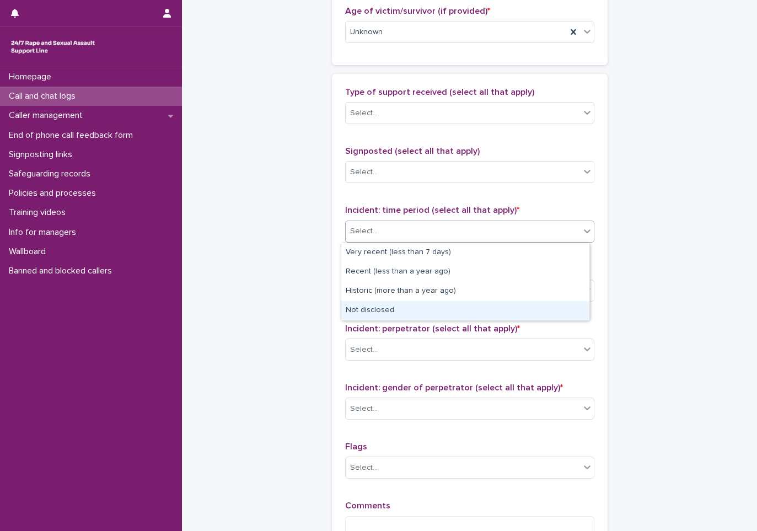
click at [376, 312] on div "Not disclosed" at bounding box center [465, 310] width 248 height 19
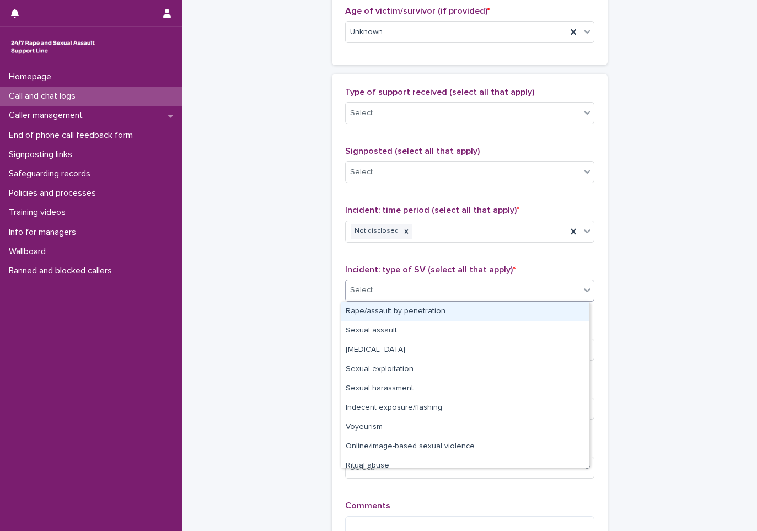
click at [400, 291] on div "Select..." at bounding box center [463, 290] width 234 height 18
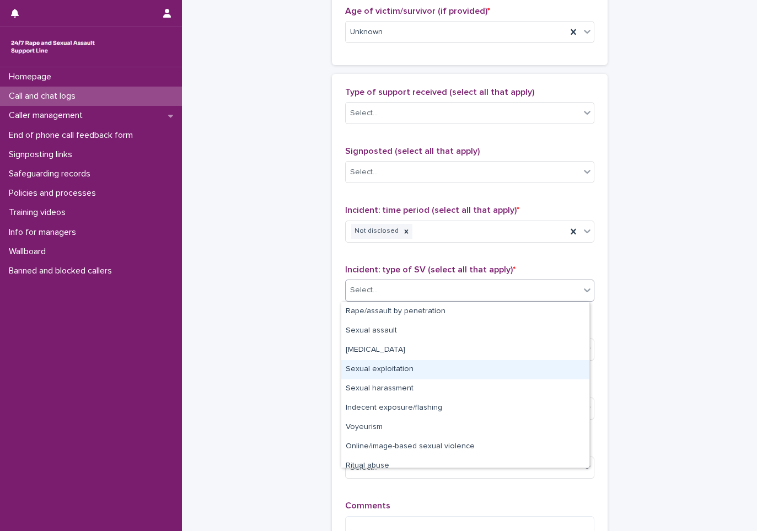
scroll to position [28, 0]
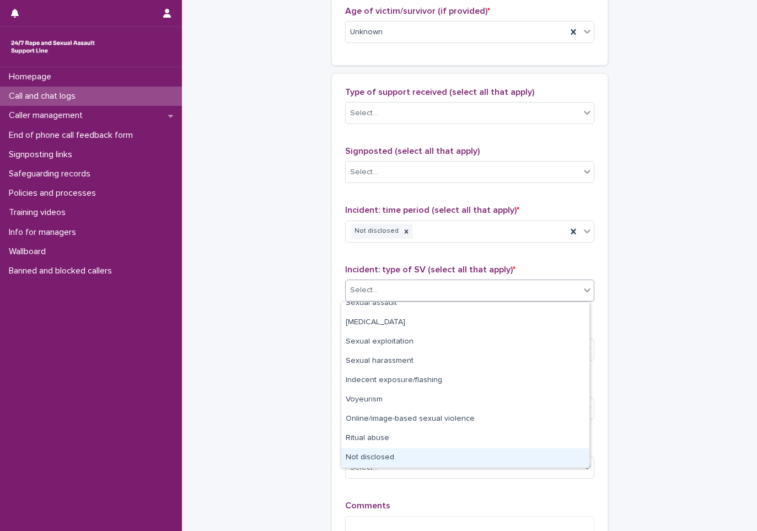
click at [368, 449] on div "Not disclosed" at bounding box center [465, 457] width 248 height 19
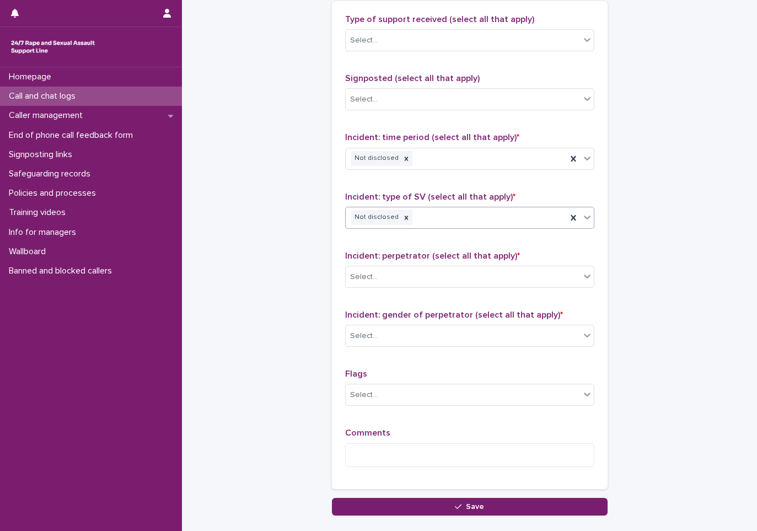
scroll to position [717, 0]
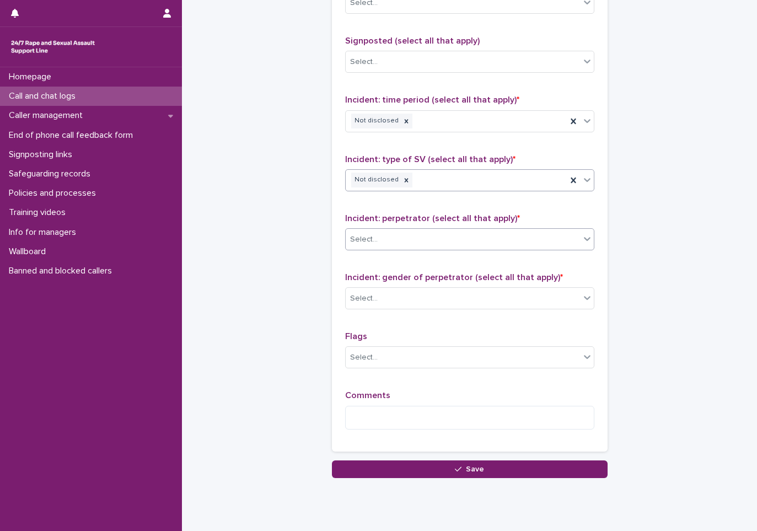
click at [440, 243] on div "Select..." at bounding box center [463, 240] width 234 height 18
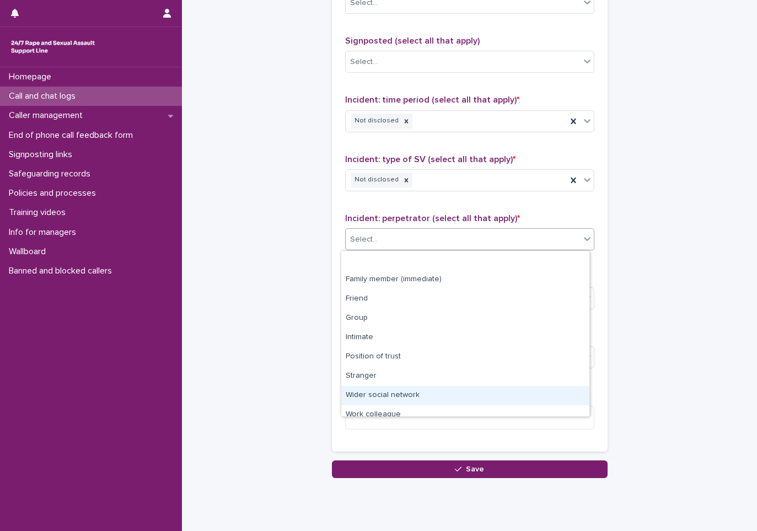
scroll to position [47, 0]
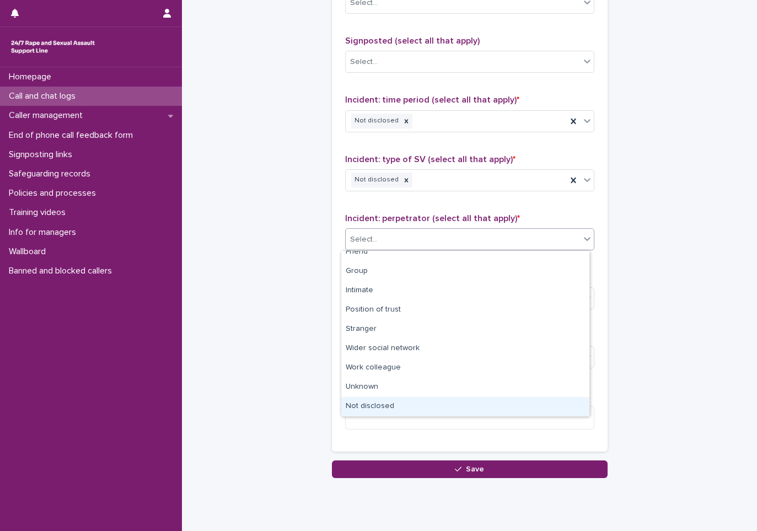
click at [390, 410] on div "Not disclosed" at bounding box center [465, 406] width 248 height 19
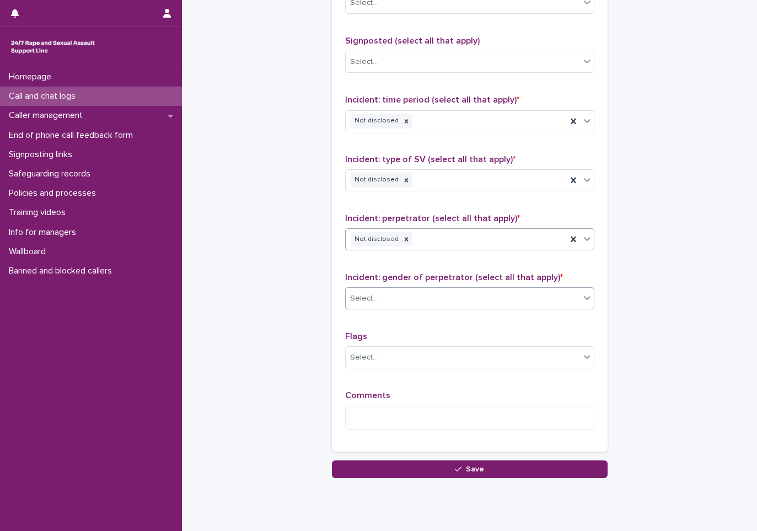
click at [380, 295] on div "Select..." at bounding box center [463, 299] width 234 height 18
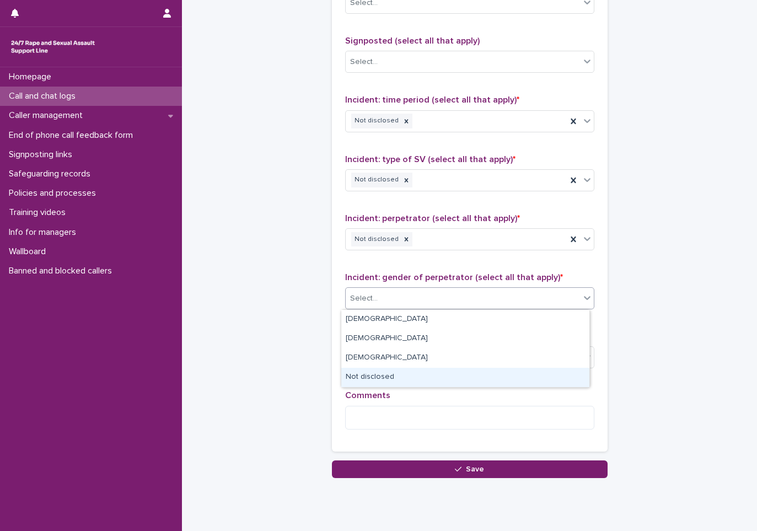
click at [372, 371] on div "Not disclosed" at bounding box center [465, 377] width 248 height 19
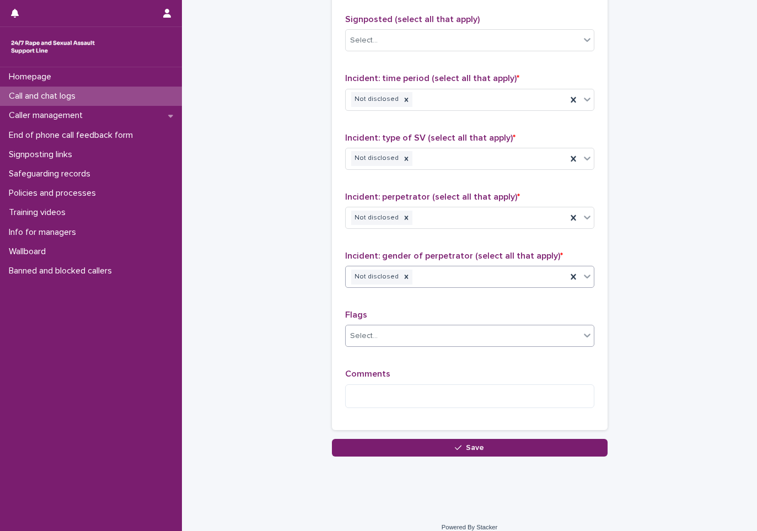
scroll to position [750, 0]
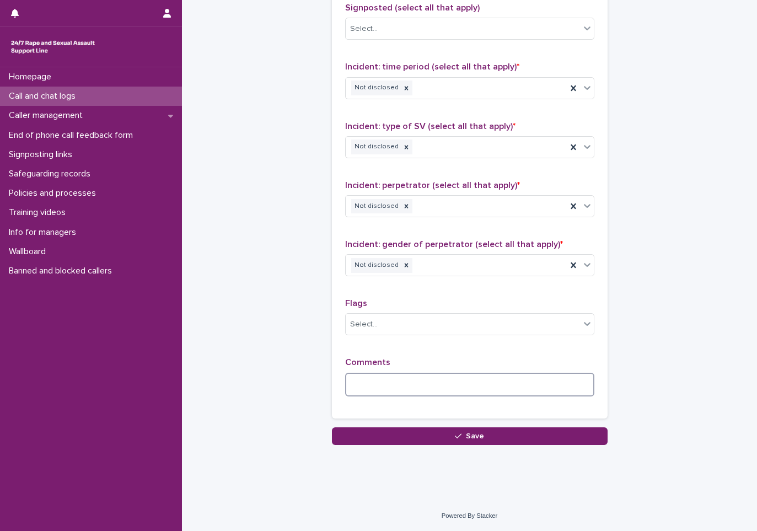
click at [383, 387] on textarea at bounding box center [469, 385] width 249 height 24
click at [395, 391] on textarea at bounding box center [469, 385] width 249 height 24
click at [453, 386] on textarea "**********" at bounding box center [469, 385] width 249 height 24
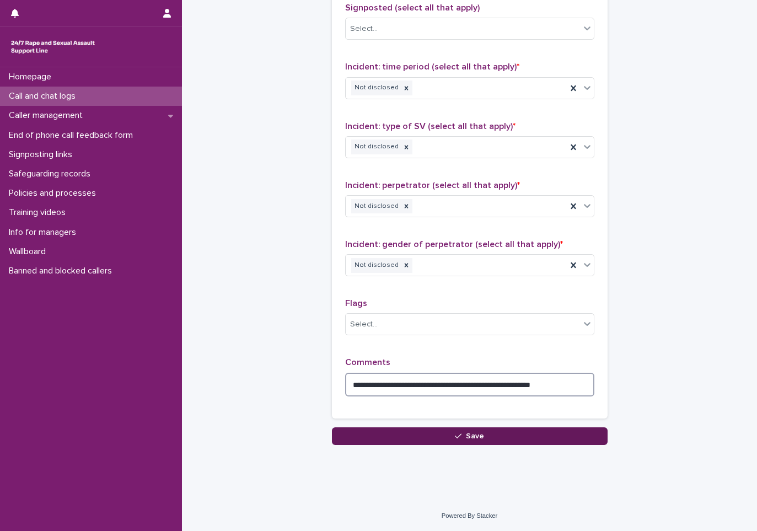
type textarea "**********"
click at [466, 437] on span "Save" at bounding box center [475, 436] width 18 height 8
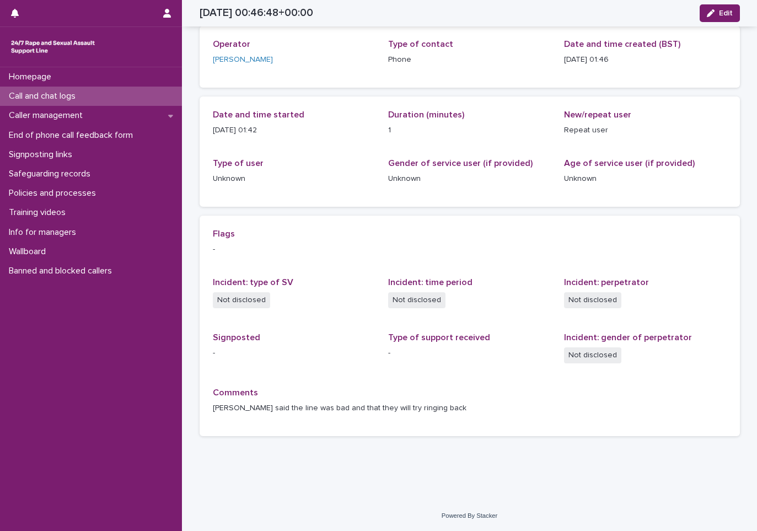
scroll to position [55, 0]
